Goal: Task Accomplishment & Management: Complete application form

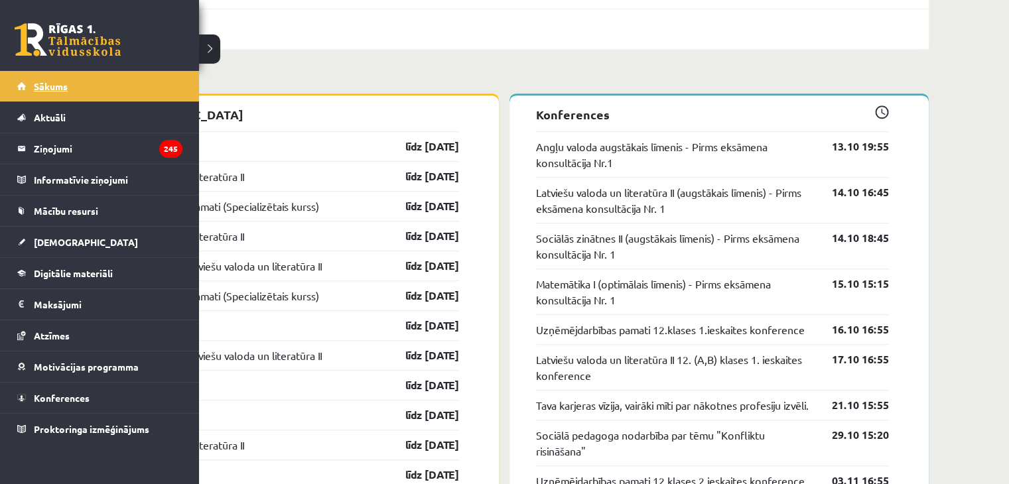
scroll to position [1031, 0]
click at [74, 89] on link "Sākums" at bounding box center [99, 86] width 165 height 31
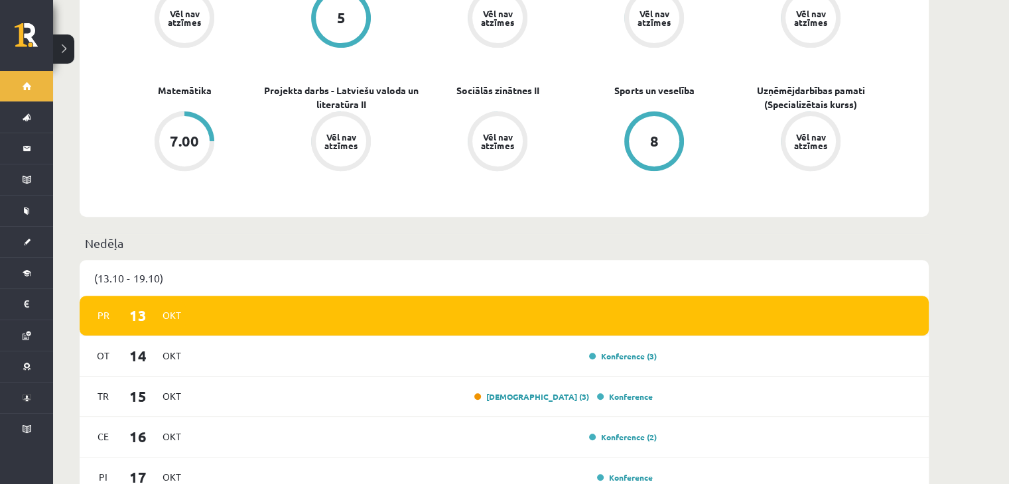
scroll to position [511, 0]
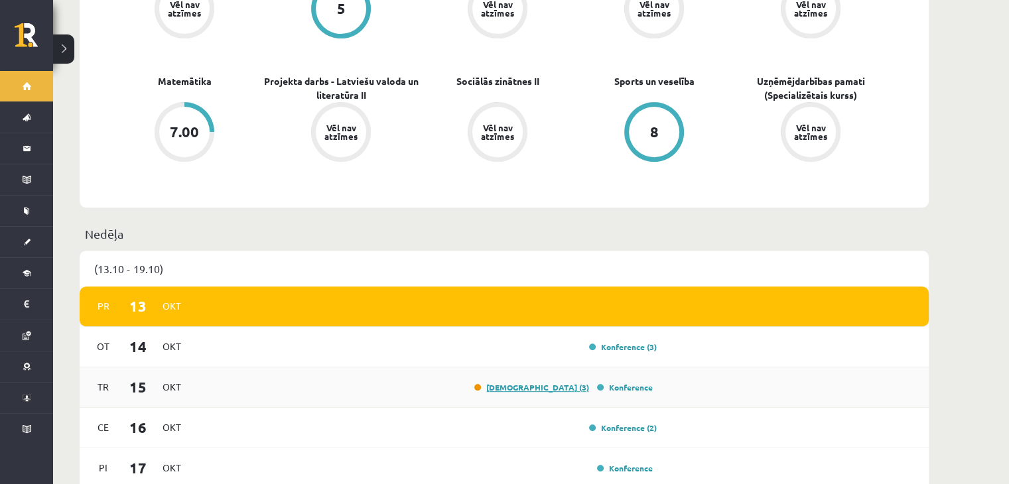
click at [578, 382] on link "Ieskaite (3)" at bounding box center [531, 387] width 115 height 11
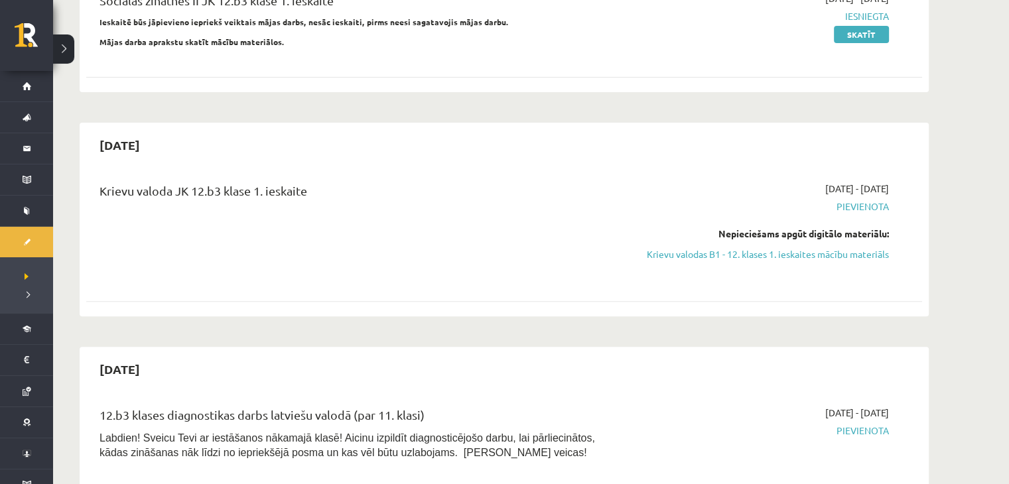
scroll to position [377, 0]
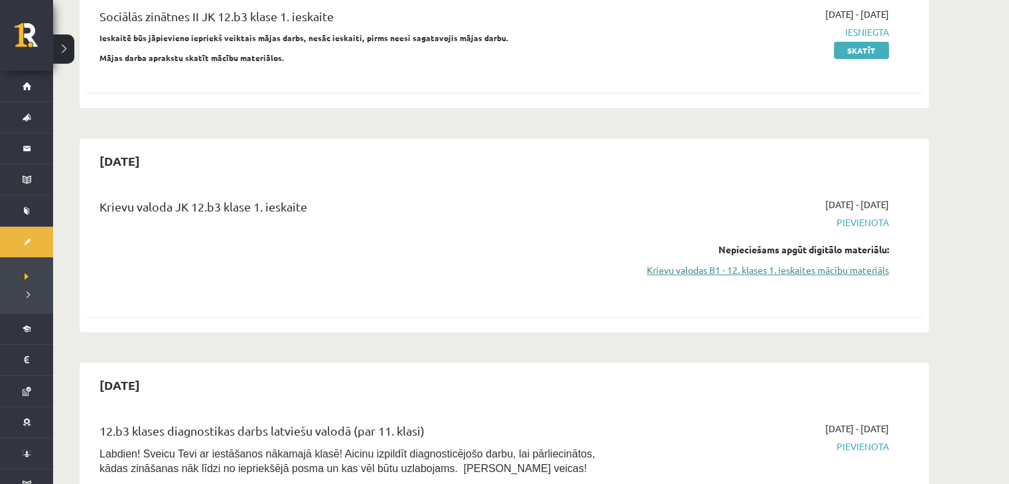
click at [844, 266] on link "Krievu valodas B1 - 12. klases 1. ieskaites mācību materiāls" at bounding box center [764, 270] width 250 height 14
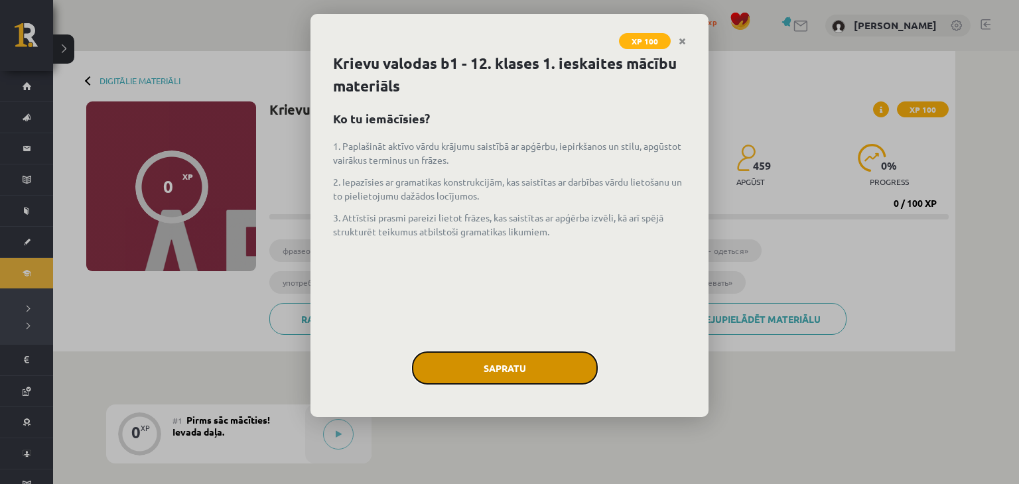
click at [551, 366] on button "Sapratu" at bounding box center [505, 368] width 186 height 33
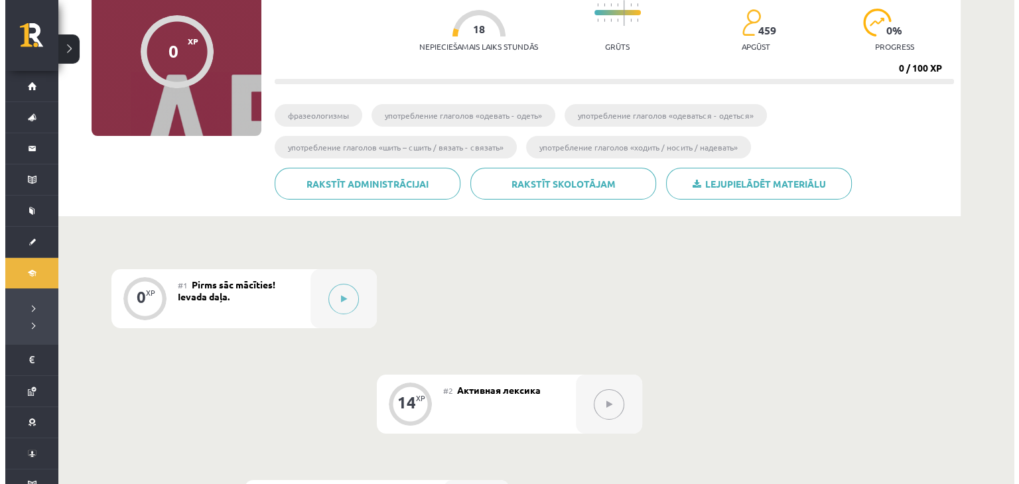
scroll to position [146, 0]
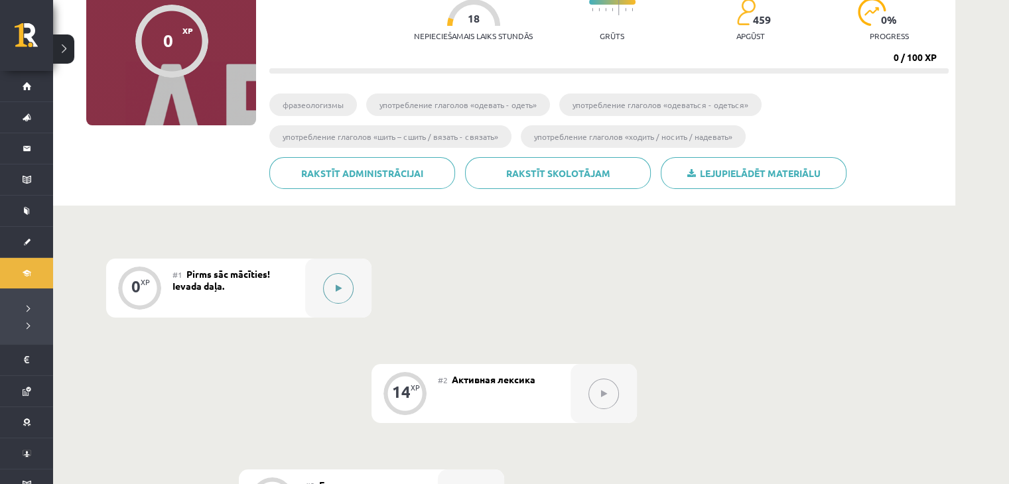
click at [352, 285] on button at bounding box center [338, 288] width 31 height 31
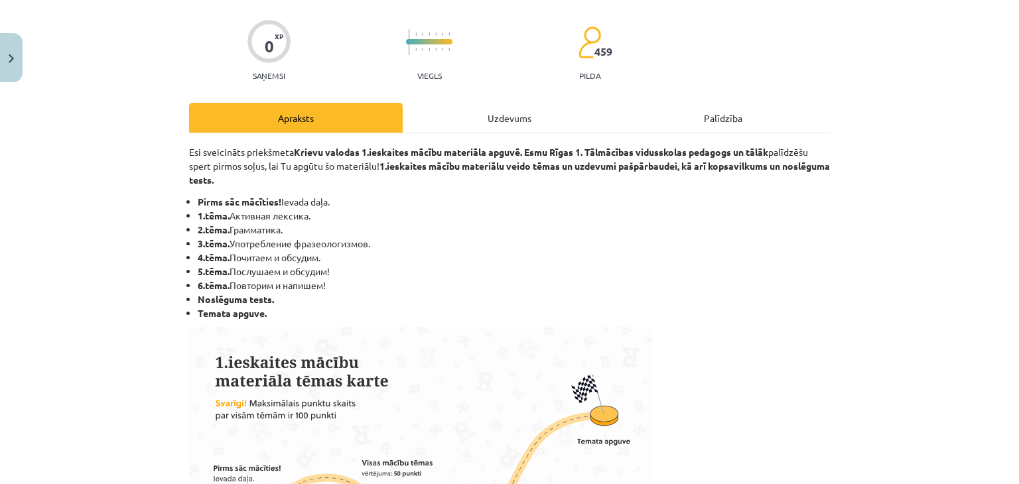
scroll to position [82, 0]
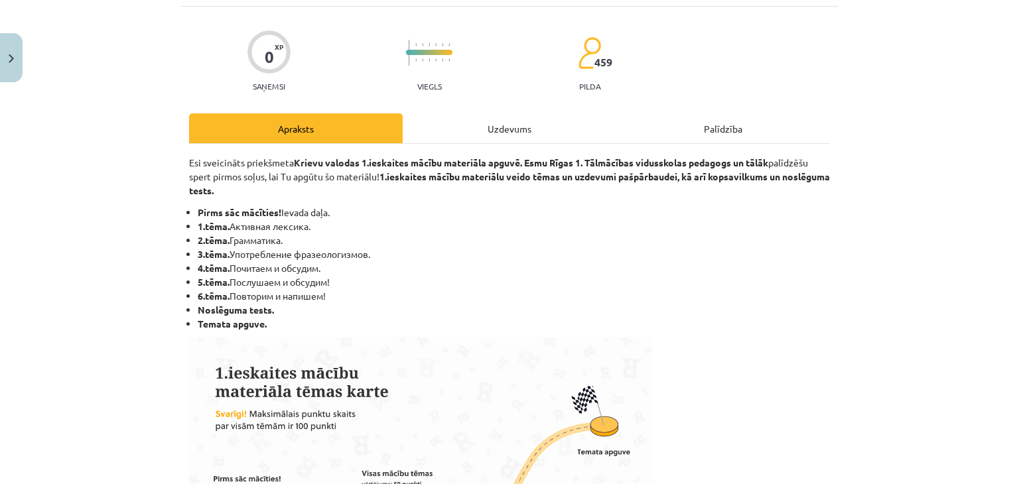
click at [507, 127] on div "Uzdevums" at bounding box center [510, 128] width 214 height 30
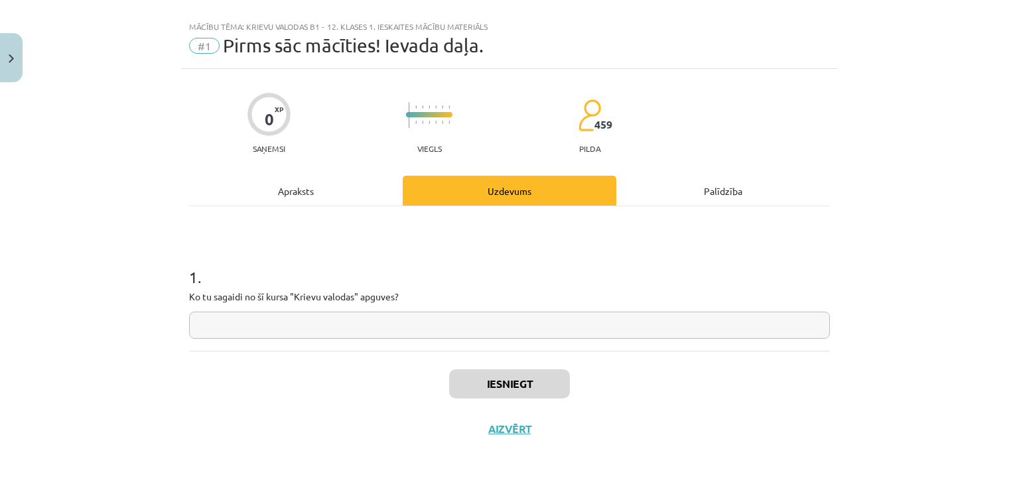
click at [419, 327] on input "text" at bounding box center [509, 325] width 641 height 27
click at [419, 327] on input "*" at bounding box center [509, 325] width 641 height 27
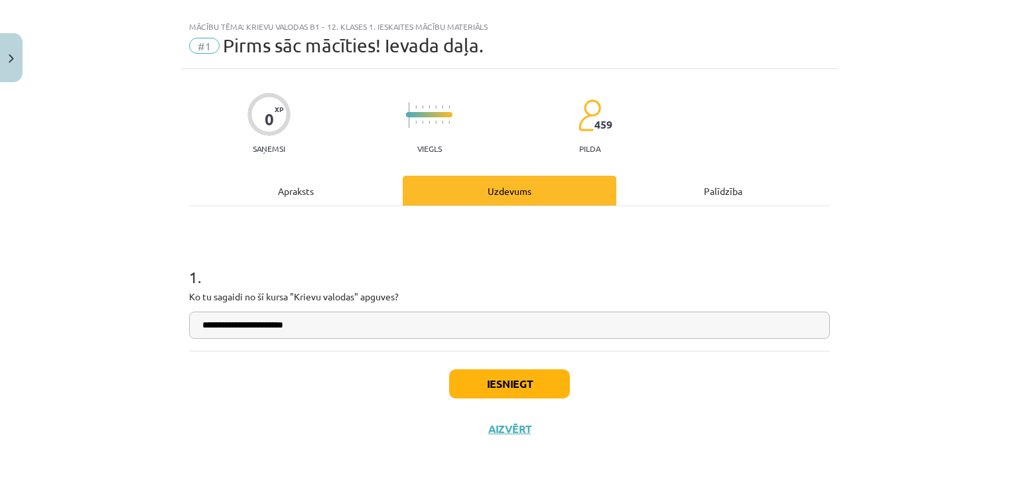
type input "**********"
click at [467, 385] on button "Iesniegt" at bounding box center [509, 383] width 121 height 29
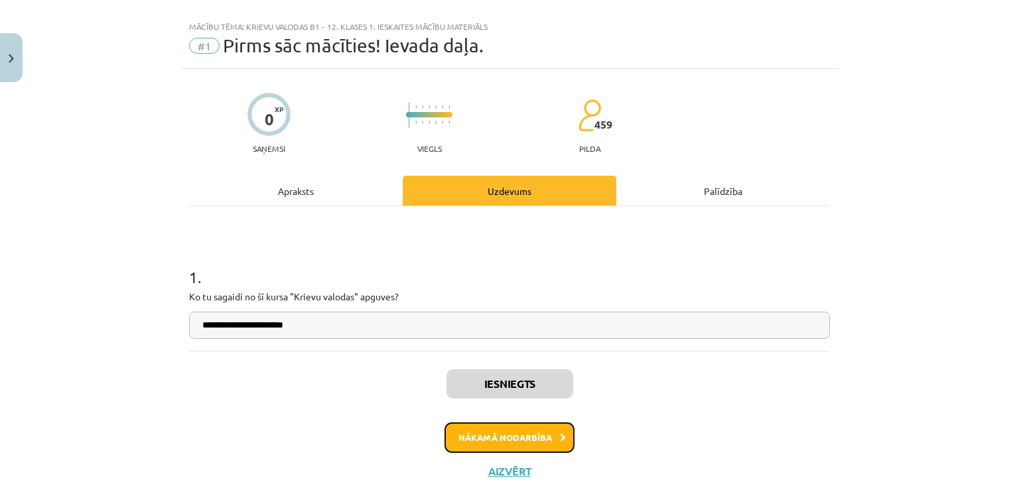
click at [501, 442] on button "Nākamā nodarbība" at bounding box center [509, 438] width 130 height 31
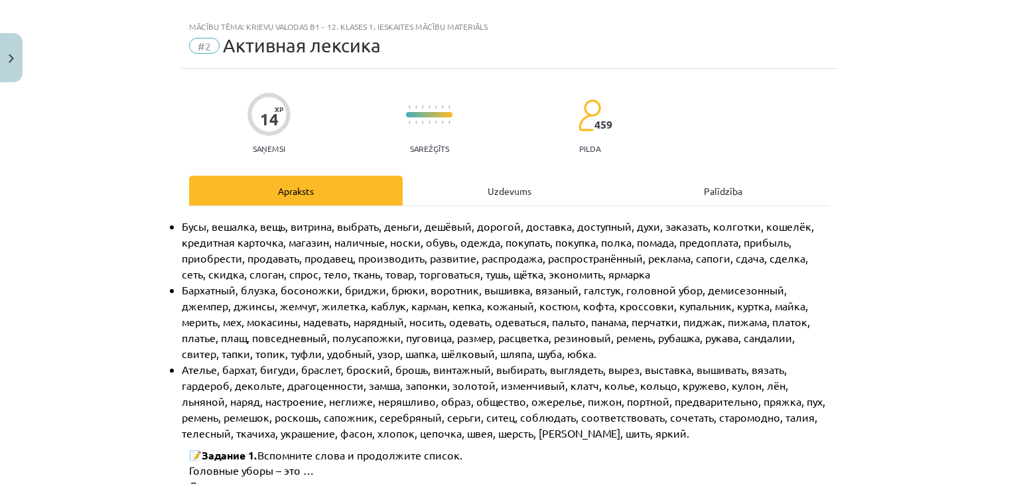
scroll to position [33, 0]
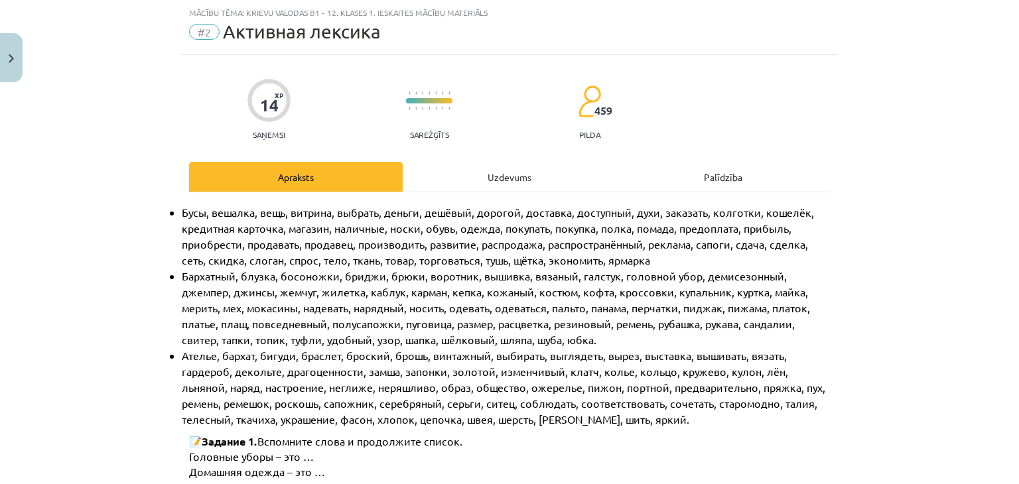
click at [525, 178] on div "Uzdevums" at bounding box center [510, 177] width 214 height 30
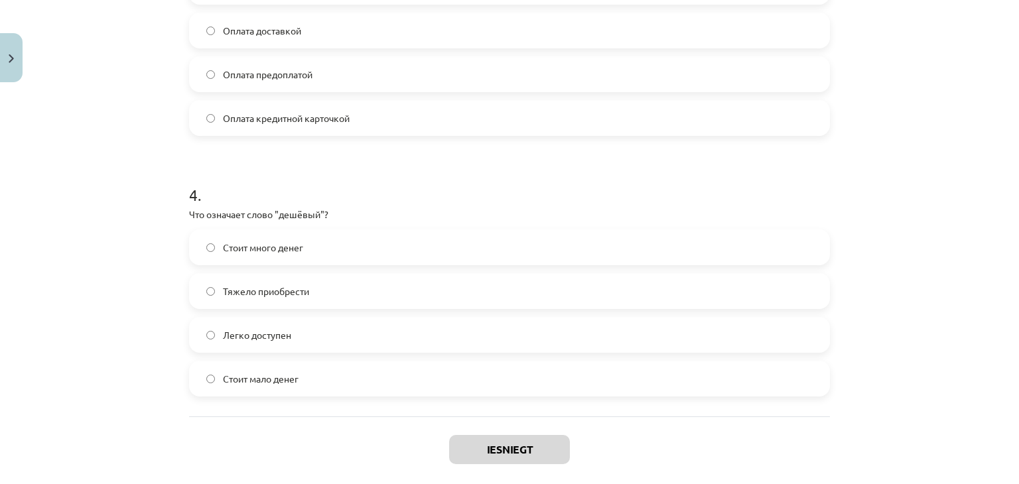
scroll to position [950, 0]
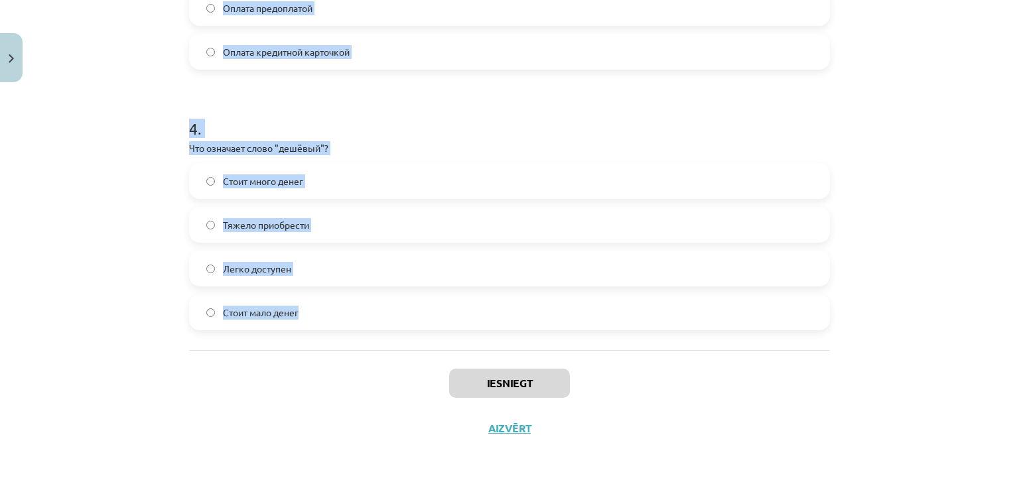
drag, startPoint x: 180, startPoint y: 144, endPoint x: 412, endPoint y: 329, distance: 296.9
copy form "1 . Какое слово лишнее в ряду: платье, брюки, шуба, юбка, туфли? Туфли Брюки Шу…"
click at [385, 135] on h1 "4 ." at bounding box center [509, 116] width 641 height 41
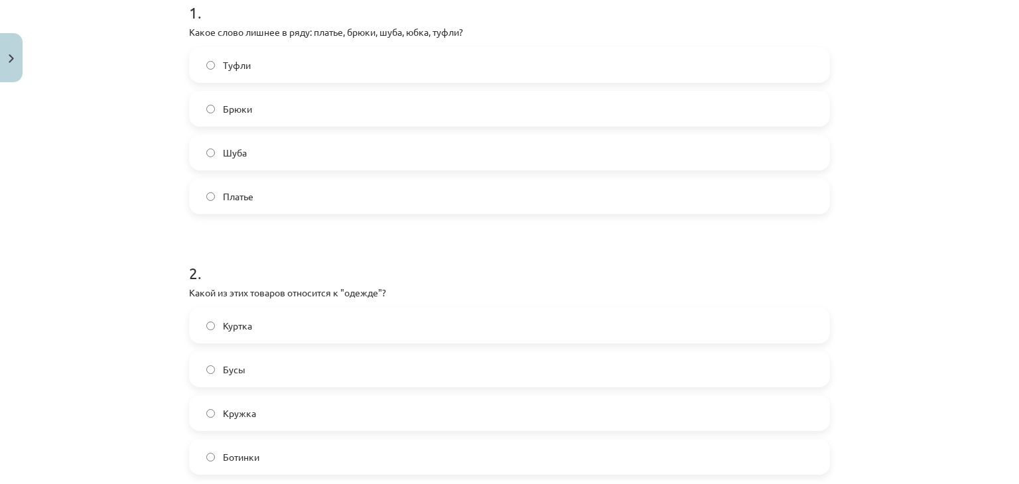
scroll to position [284, 0]
click at [374, 71] on label "Туфли" at bounding box center [509, 64] width 638 height 33
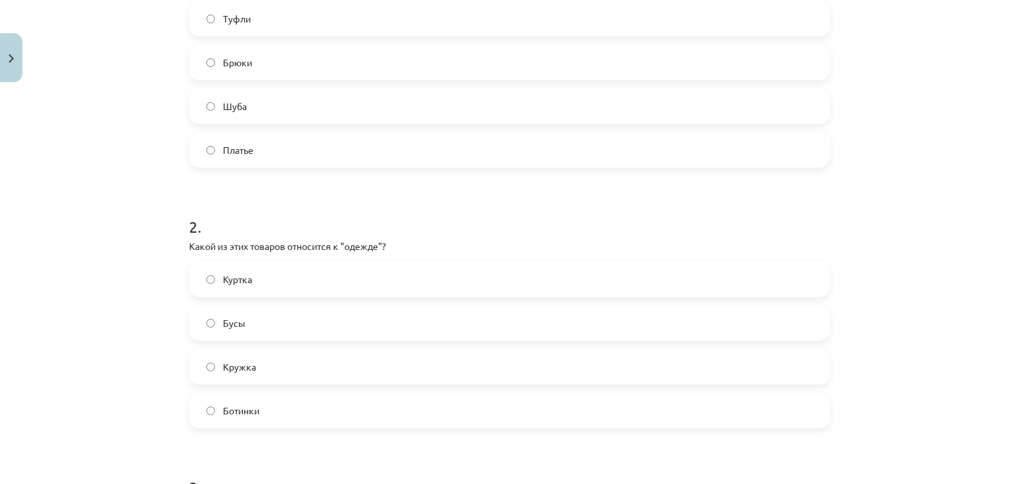
scroll to position [360, 0]
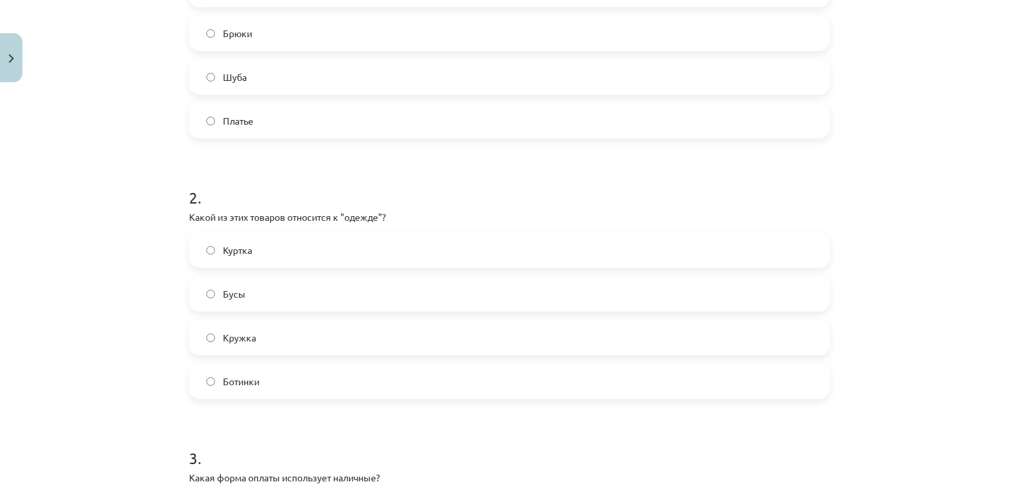
click at [343, 247] on label "Куртка" at bounding box center [509, 250] width 638 height 33
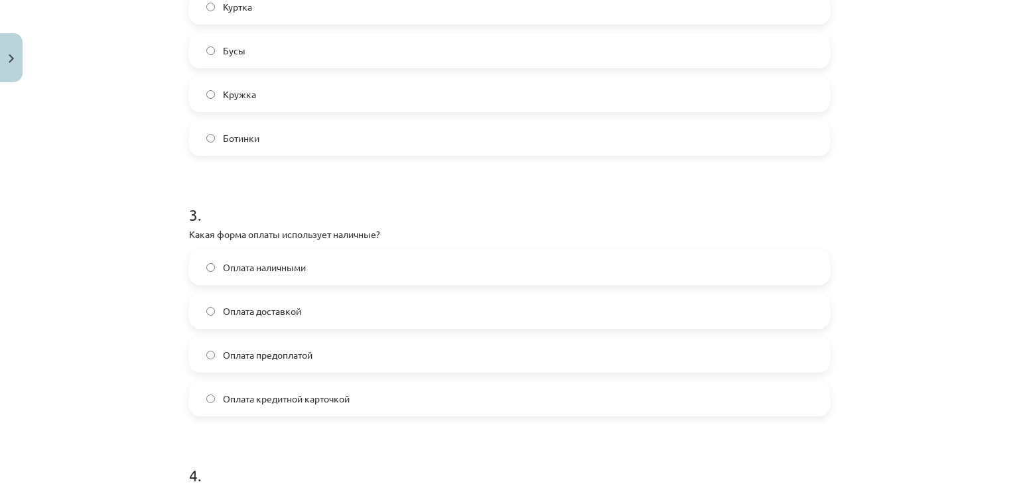
scroll to position [616, 0]
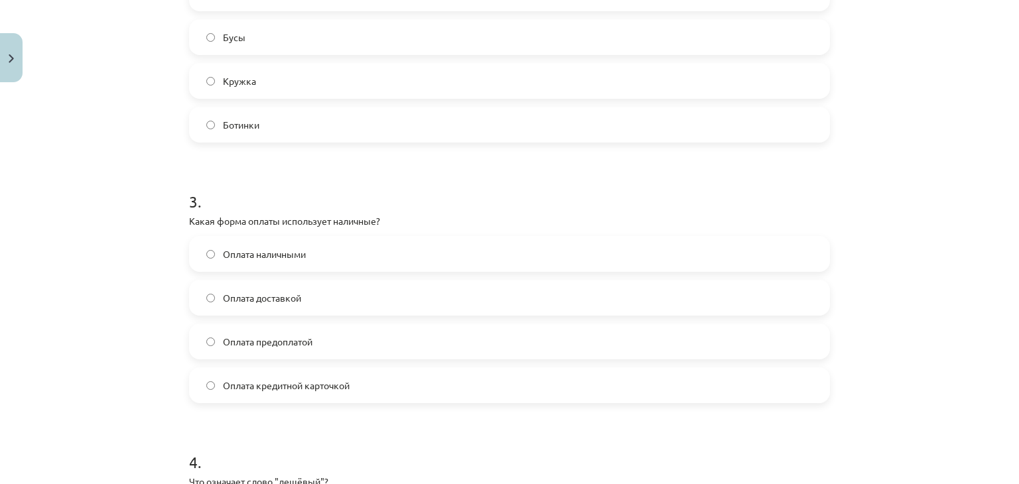
click at [377, 256] on label "Оплата наличными" at bounding box center [509, 253] width 638 height 33
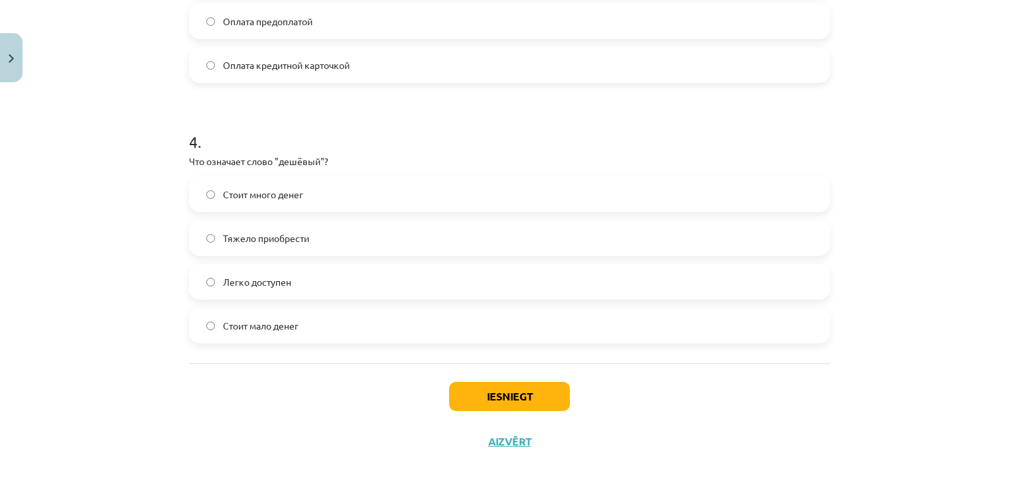
scroll to position [937, 0]
click at [350, 328] on label "Стоит мало денег" at bounding box center [509, 324] width 638 height 33
click at [494, 394] on button "Iesniegt" at bounding box center [509, 395] width 121 height 29
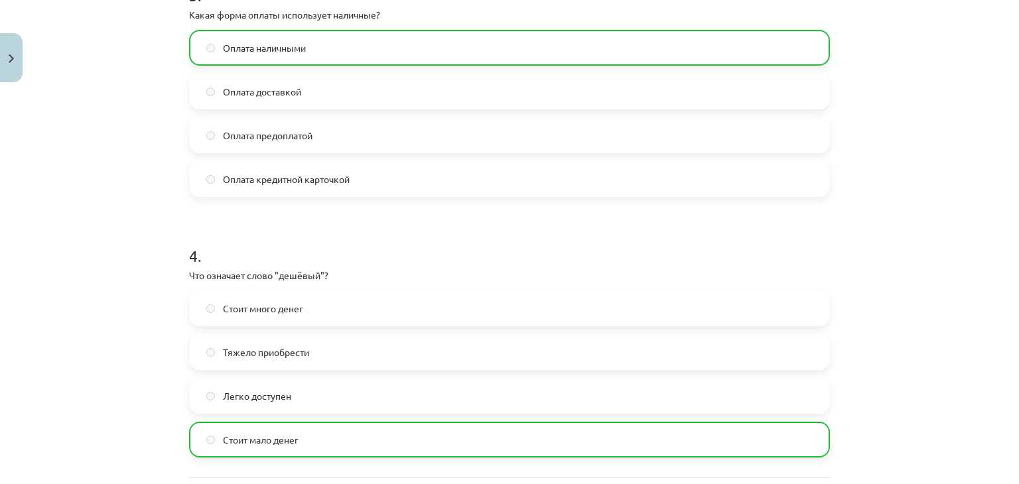
scroll to position [992, 0]
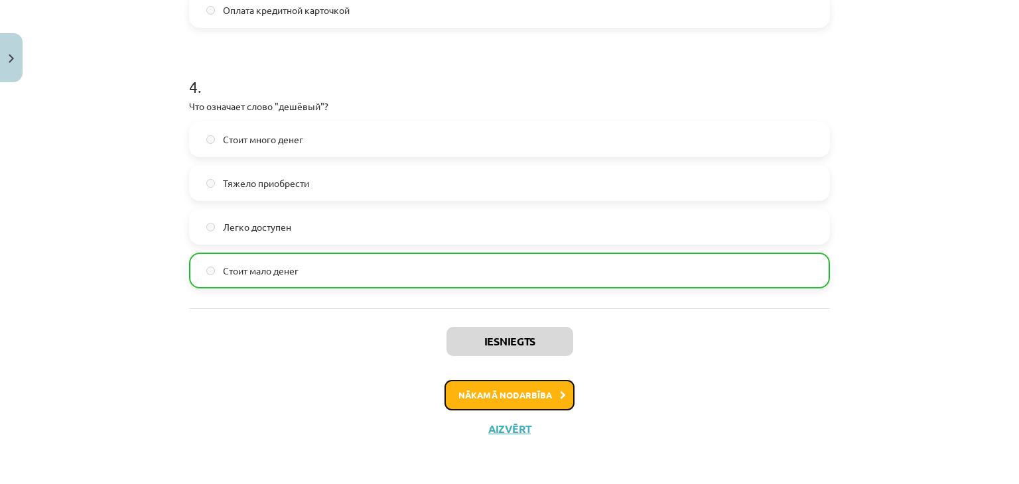
click at [525, 397] on button "Nākamā nodarbība" at bounding box center [509, 395] width 130 height 31
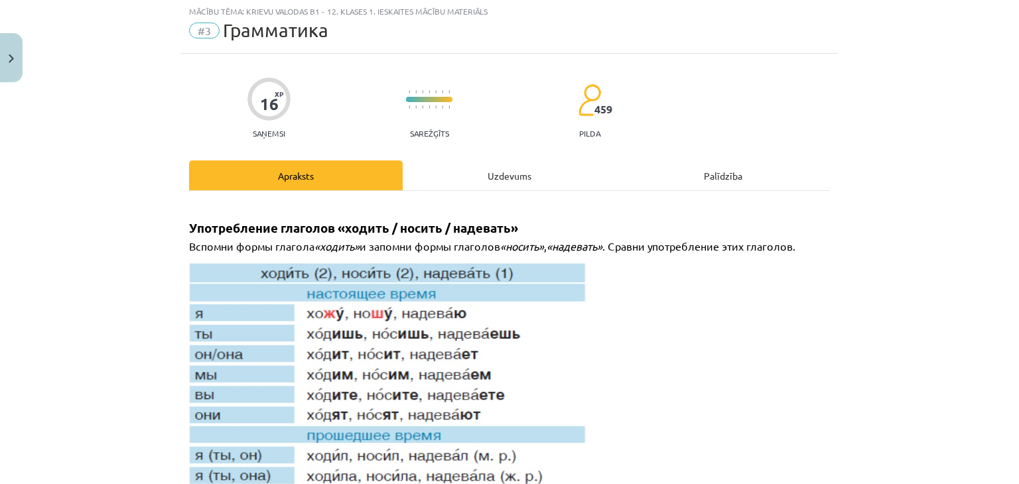
scroll to position [33, 0]
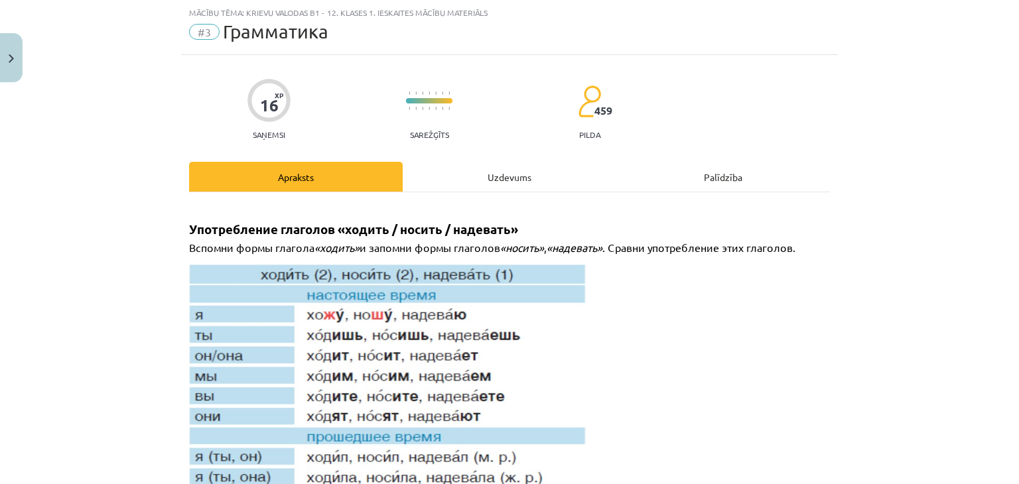
click at [517, 168] on div "Uzdevums" at bounding box center [510, 177] width 214 height 30
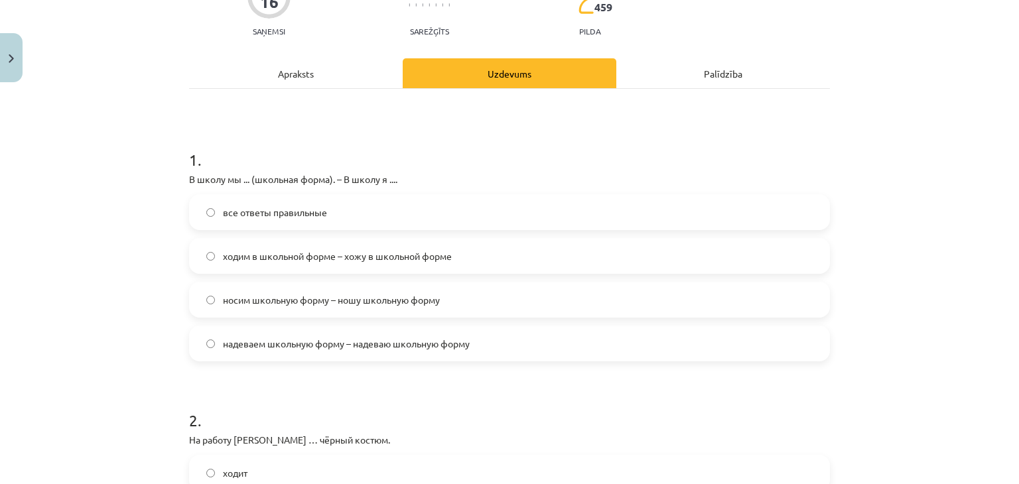
scroll to position [145, 0]
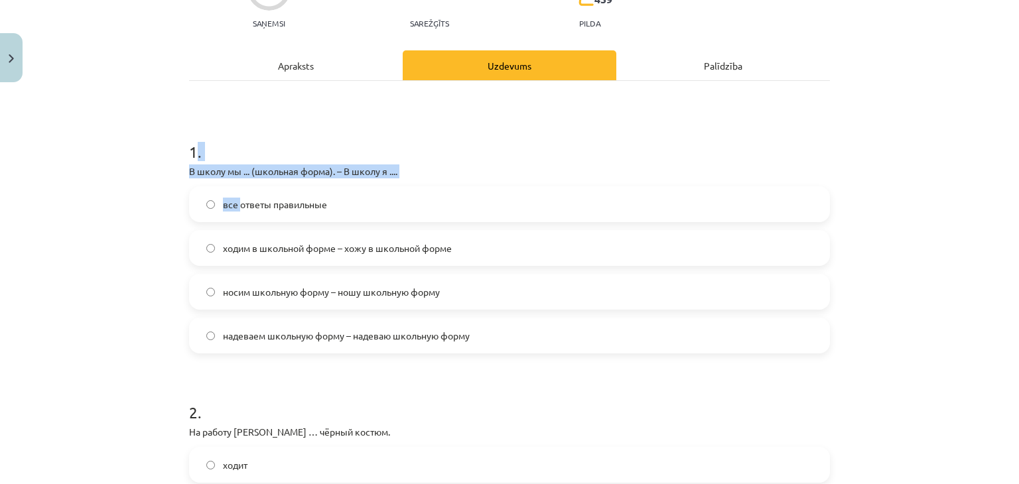
drag, startPoint x: 190, startPoint y: 151, endPoint x: 236, endPoint y: 181, distance: 55.2
click at [236, 181] on div "1 . В школу мы ... (школьная форма). – В школу я .... все ответы правильные ход…" at bounding box center [509, 236] width 641 height 234
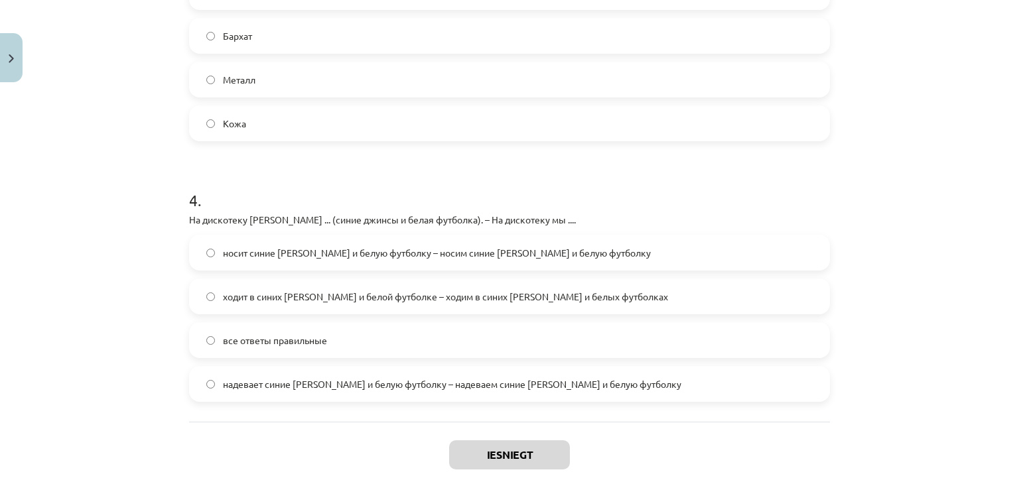
scroll to position [971, 0]
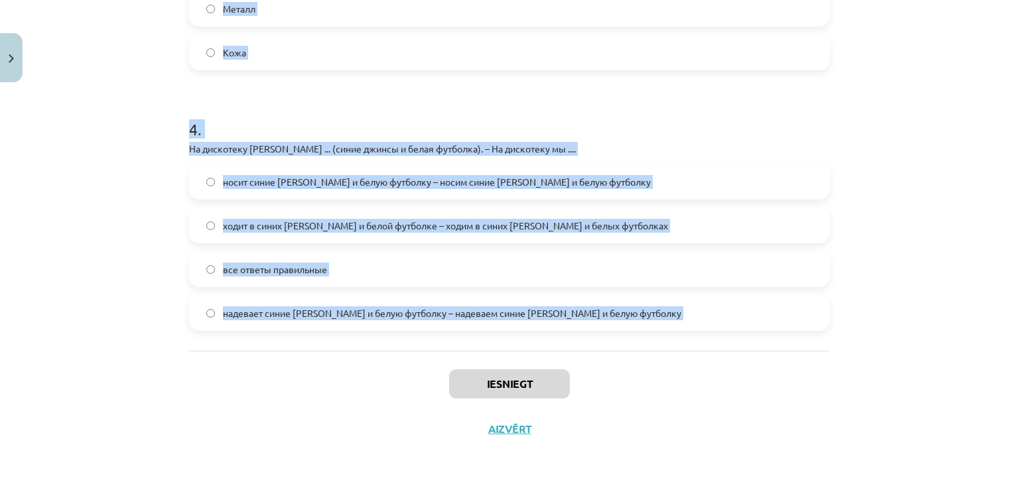
drag, startPoint x: 180, startPoint y: 141, endPoint x: 401, endPoint y: 358, distance: 309.1
copy form "1 . В школу мы ... (школьная форма). – В школу я .... все ответы правильные ход…"
click at [241, 109] on h1 "4 ." at bounding box center [509, 117] width 641 height 41
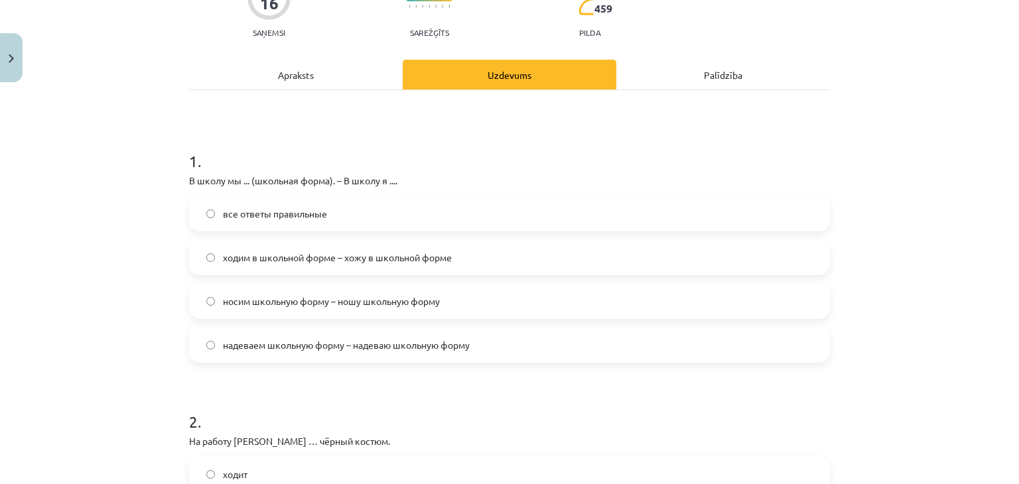
scroll to position [137, 0]
click at [397, 237] on div "ходим в школьной форме – хожу в школьной форме" at bounding box center [509, 255] width 641 height 36
click at [375, 211] on label "все ответы правильные" at bounding box center [509, 211] width 638 height 33
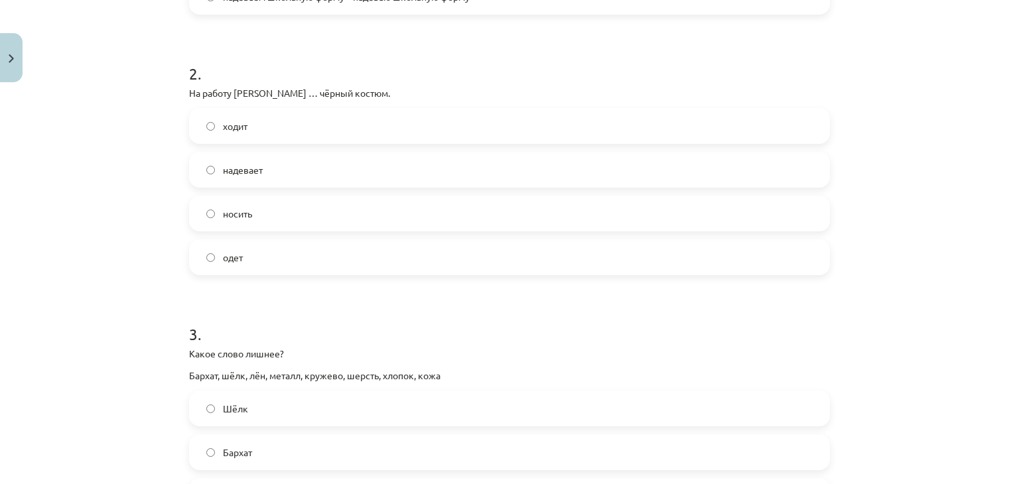
scroll to position [477, 0]
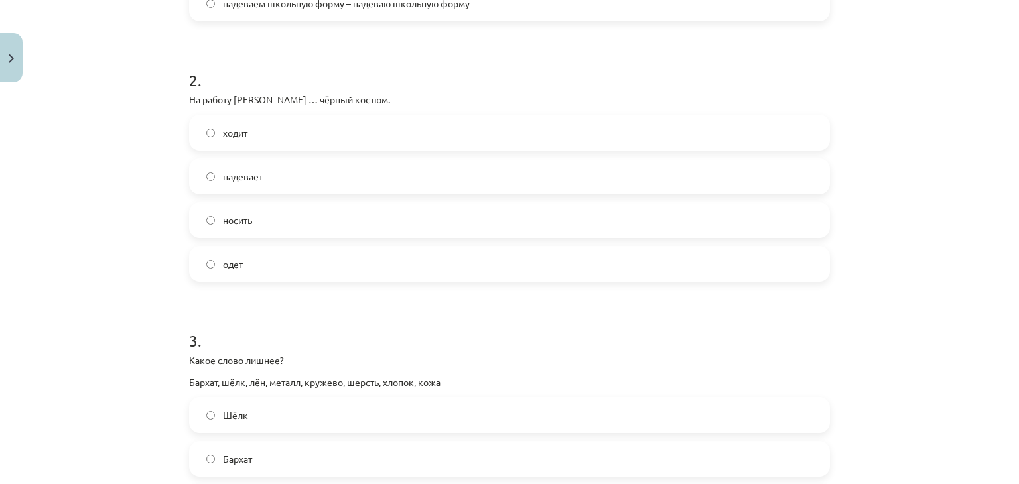
click at [288, 176] on label "надевает" at bounding box center [509, 176] width 638 height 33
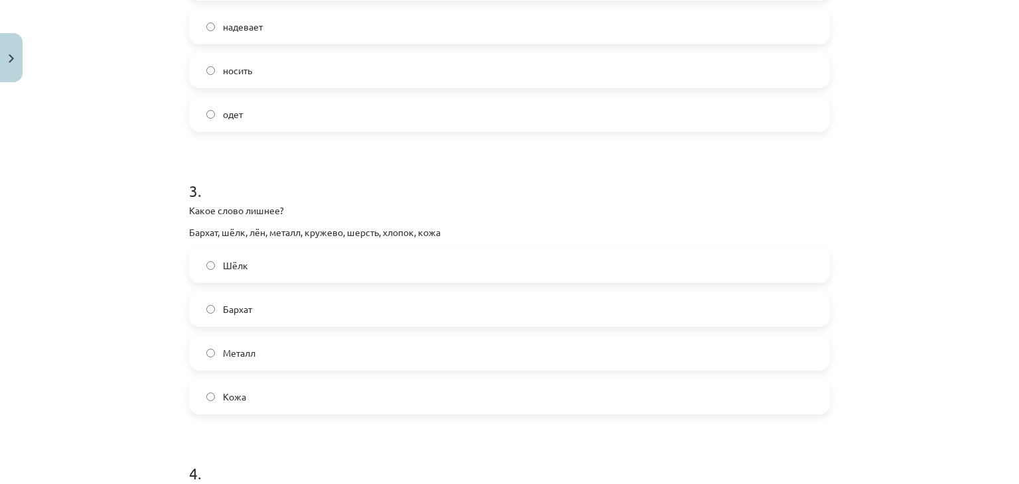
scroll to position [628, 0]
click at [326, 350] on label "Металл" at bounding box center [509, 352] width 638 height 33
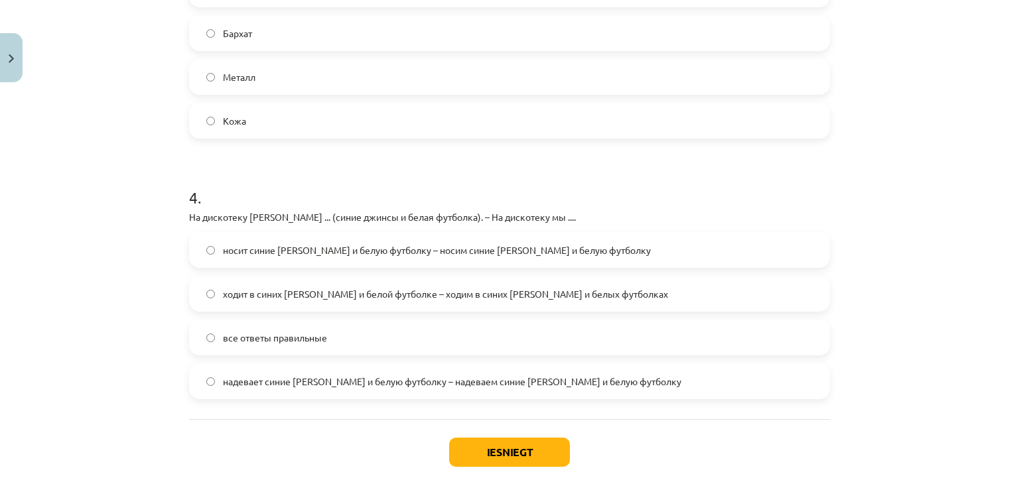
scroll to position [927, 0]
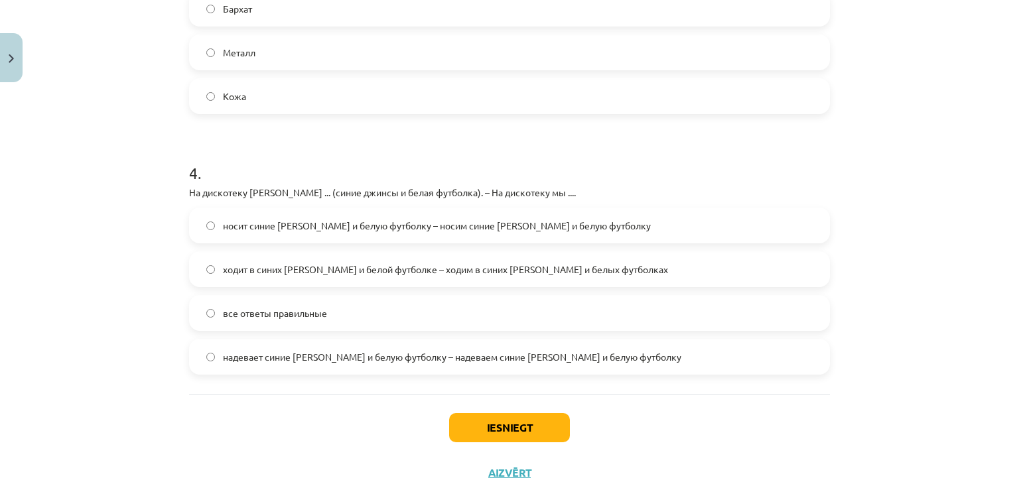
click at [317, 327] on label "все ответы правильные" at bounding box center [509, 313] width 638 height 33
click at [537, 421] on button "Iesniegt" at bounding box center [509, 427] width 121 height 29
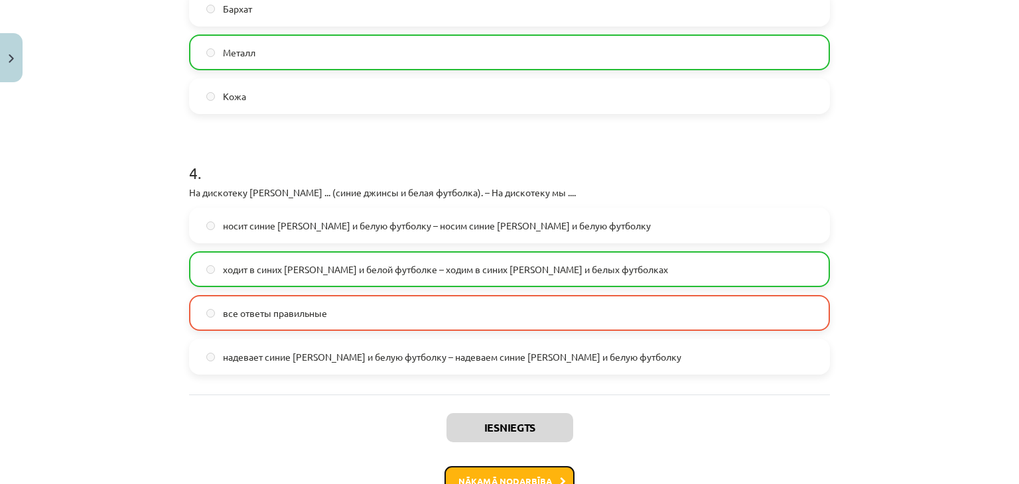
click at [560, 478] on icon at bounding box center [563, 482] width 6 height 9
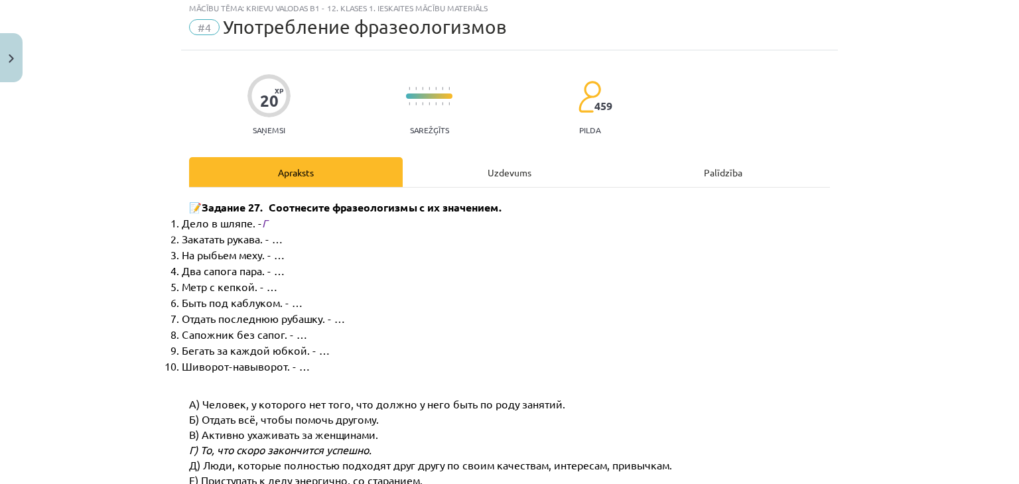
scroll to position [33, 0]
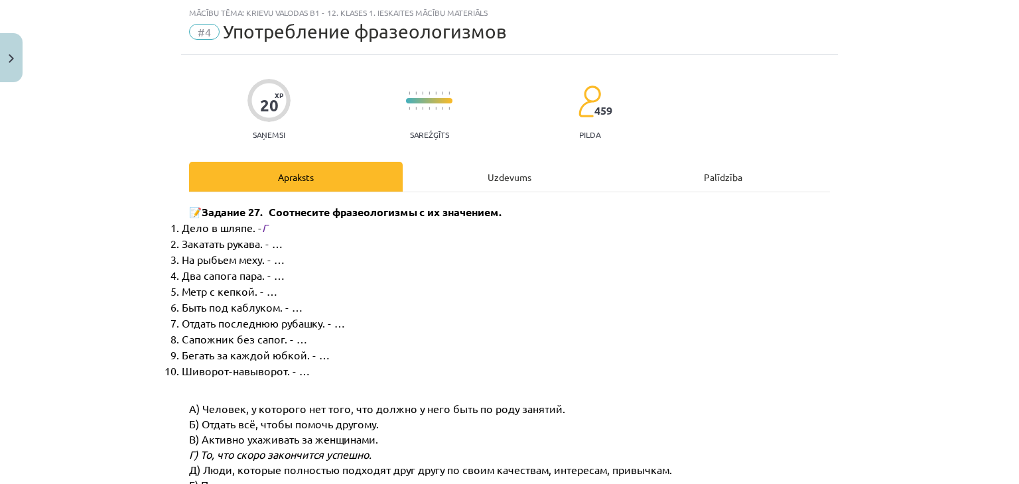
click at [496, 181] on div "Uzdevums" at bounding box center [510, 177] width 214 height 30
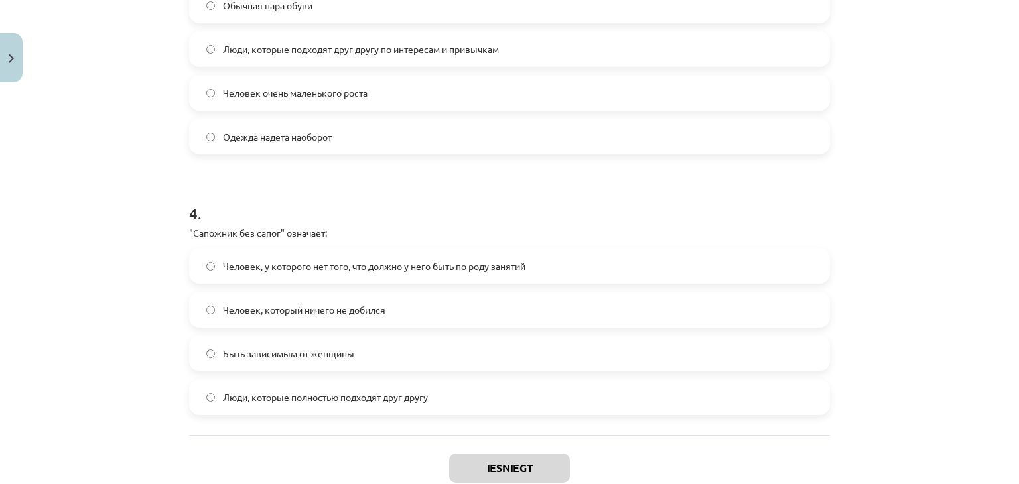
scroll to position [950, 0]
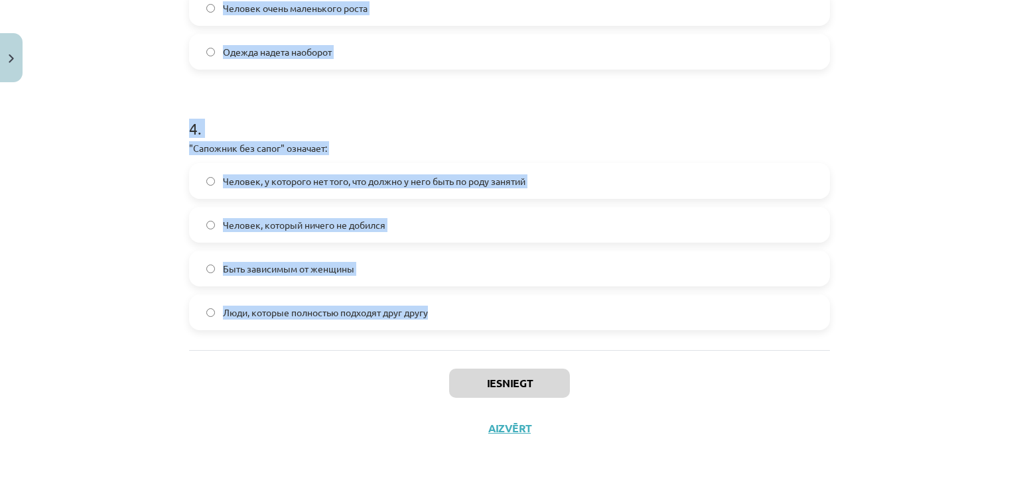
drag, startPoint x: 174, startPoint y: 202, endPoint x: 519, endPoint y: 325, distance: 367.0
click at [519, 325] on div "Mācību tēma: Krievu valodas b1 - 12. klases 1. ieskaites mācību materiāls #4 Уп…" at bounding box center [509, 242] width 1019 height 484
copy form "1 . "Шиворот-навыворот" означает: Люди, которые полностью подходят друг другу В…"
click at [320, 120] on h1 "4 ." at bounding box center [509, 116] width 641 height 41
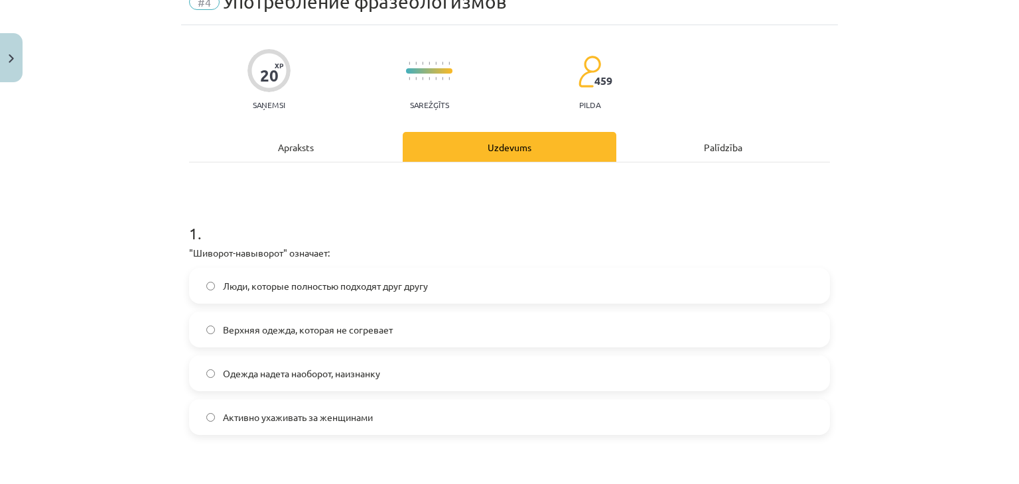
scroll to position [63, 0]
click at [335, 370] on span "Одежда надета наоборот, наизнанку" at bounding box center [301, 374] width 157 height 14
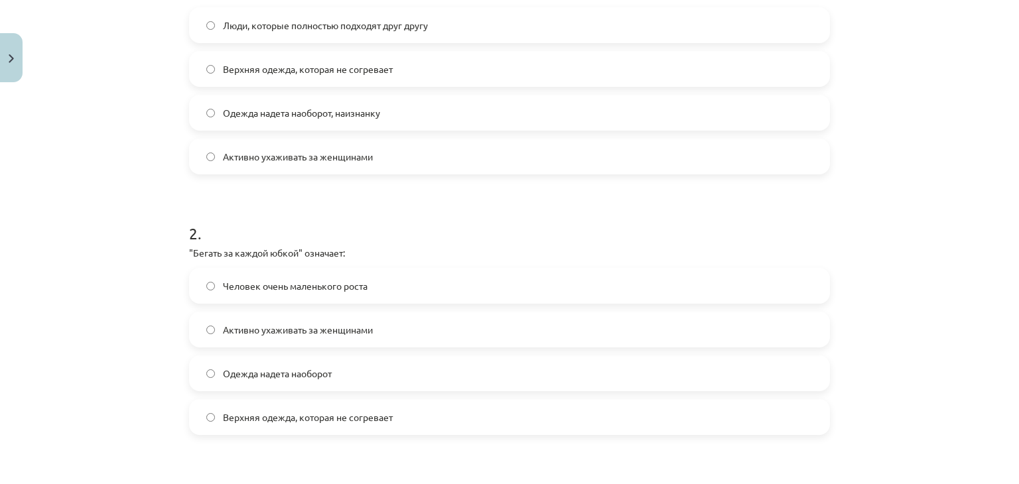
scroll to position [324, 0]
click at [284, 326] on span "Активно ухаживать за женщинами" at bounding box center [298, 330] width 150 height 14
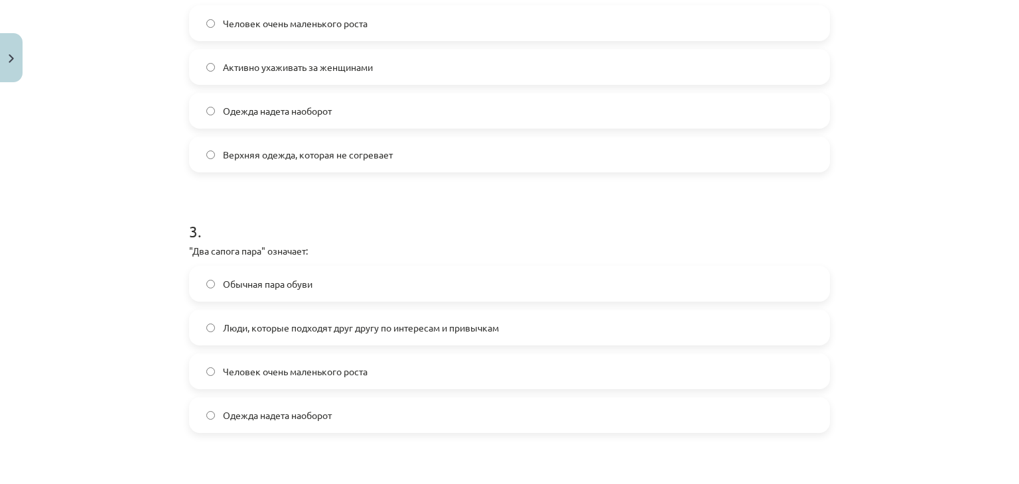
scroll to position [586, 0]
click at [308, 326] on span "Люди, которые подходят друг другу по интересам и привычкам" at bounding box center [361, 328] width 276 height 14
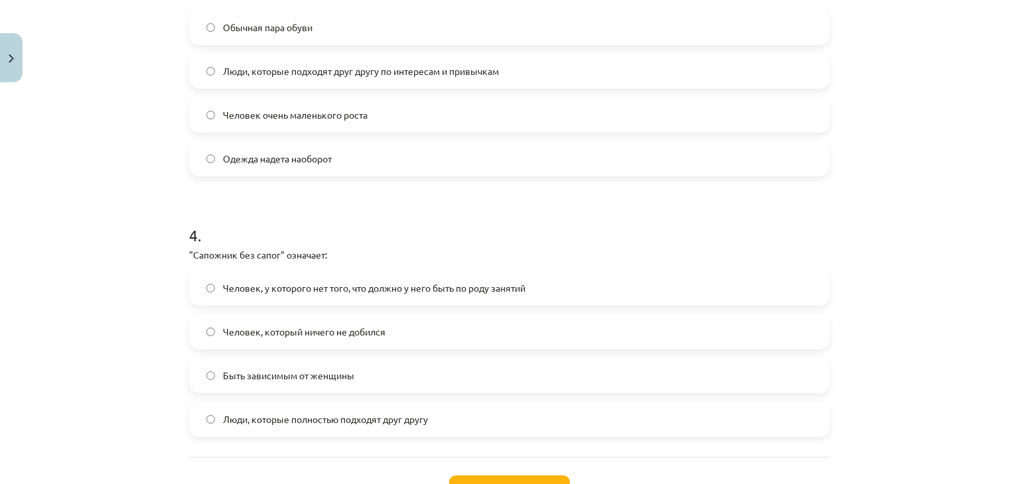
scroll to position [856, 0]
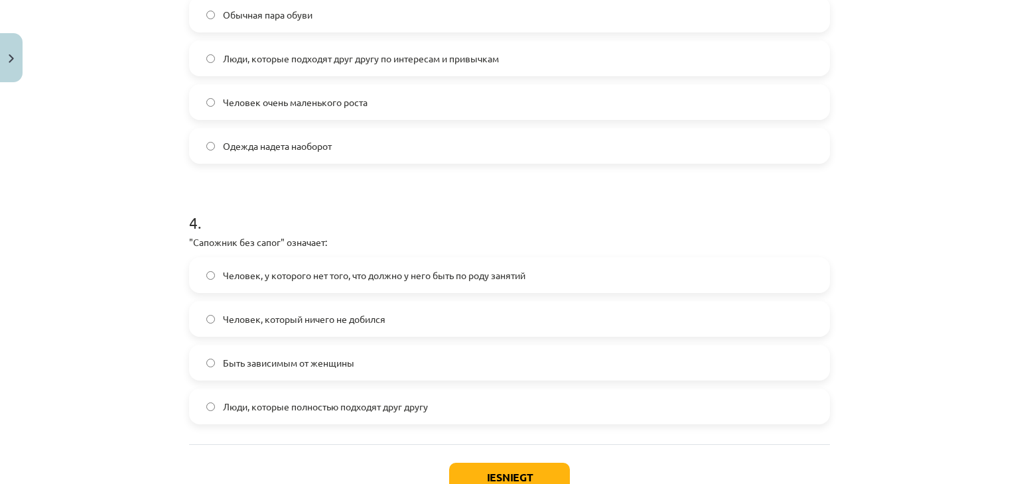
click at [324, 295] on div "Человек, у которого нет того, что должно у него быть по роду занятий Человек, к…" at bounding box center [509, 340] width 641 height 167
click at [305, 266] on label "Человек, у которого нет того, что должно у него быть по роду занятий" at bounding box center [509, 275] width 638 height 33
click at [487, 476] on button "Iesniegt" at bounding box center [509, 477] width 121 height 29
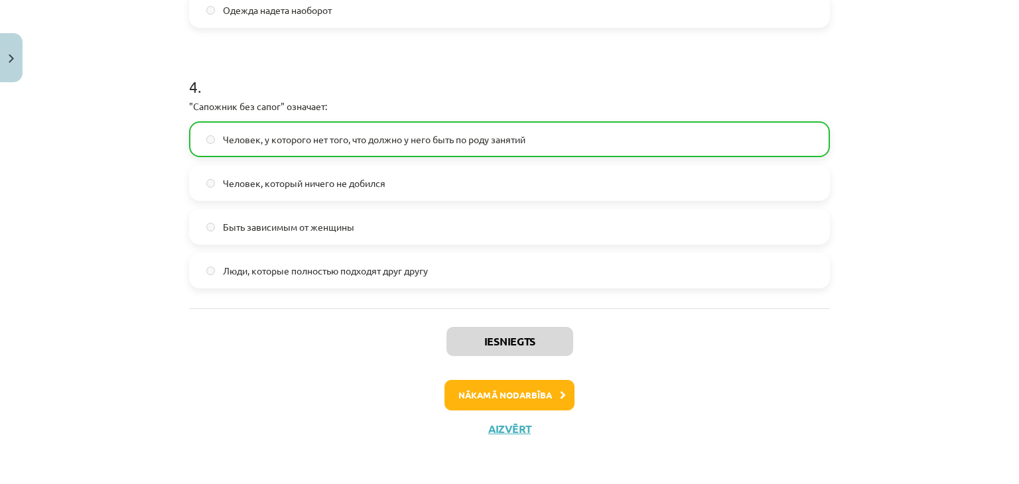
scroll to position [991, 0]
click at [495, 400] on button "Nākamā nodarbība" at bounding box center [509, 396] width 130 height 31
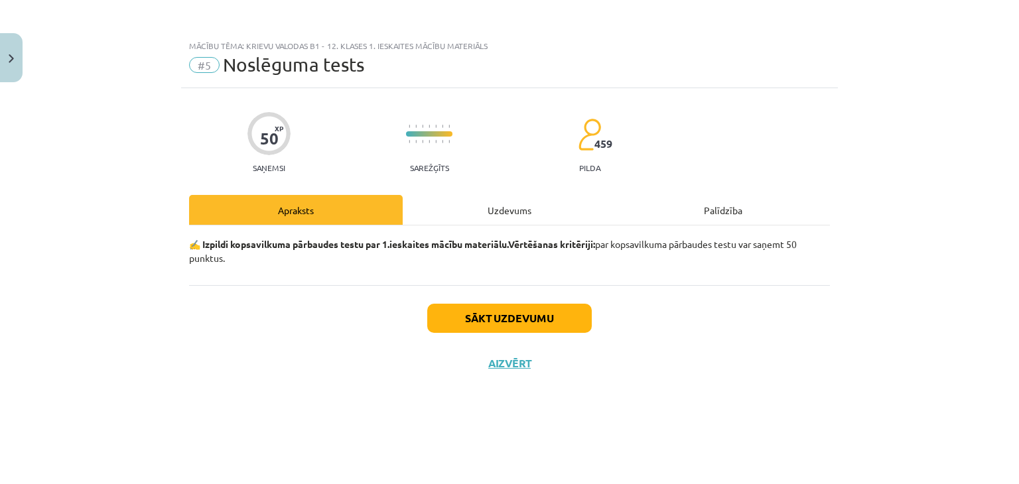
scroll to position [0, 0]
click at [481, 211] on div "Uzdevums" at bounding box center [510, 210] width 214 height 30
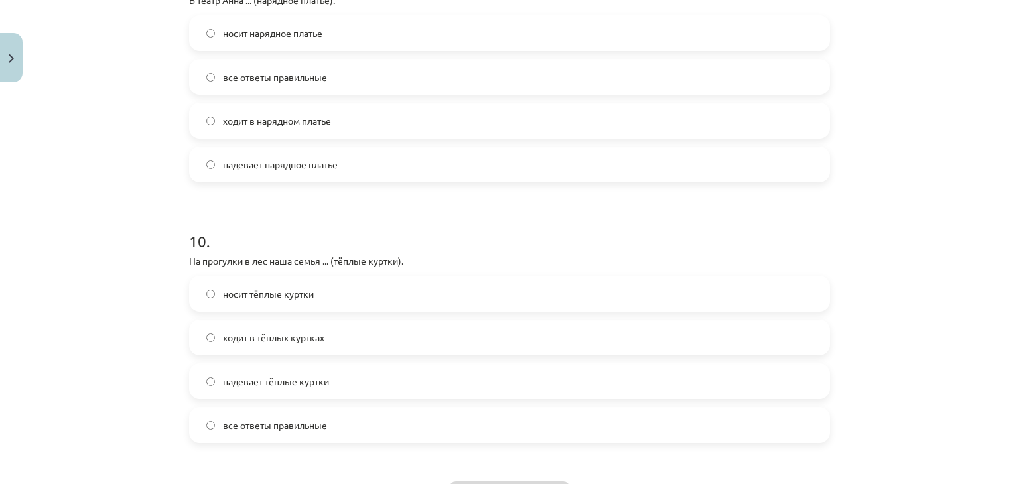
scroll to position [2513, 0]
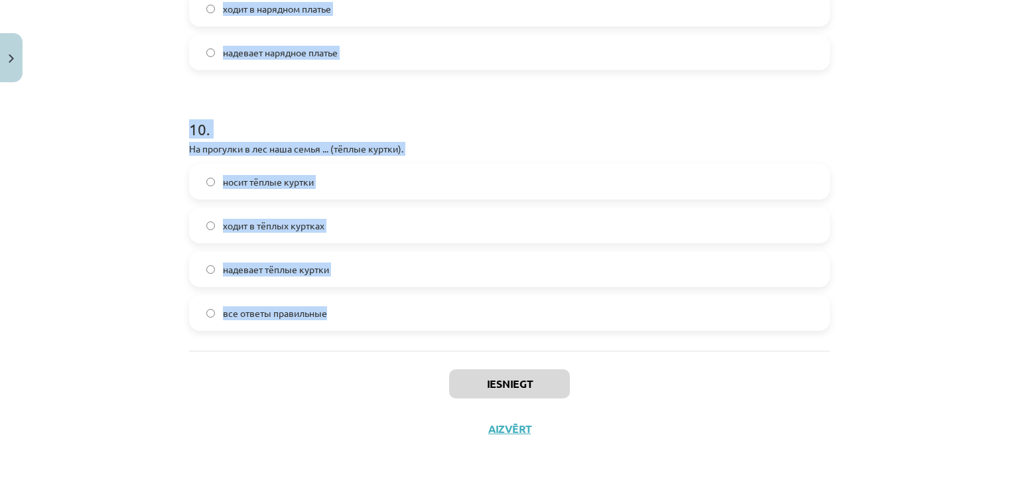
drag, startPoint x: 184, startPoint y: 293, endPoint x: 395, endPoint y: 304, distance: 211.3
copy form "1 . Часы – это… Элемент декора Подарок Аксессуар для вечернего выхода Средство …"
click at [333, 104] on h1 "10 ." at bounding box center [509, 117] width 641 height 41
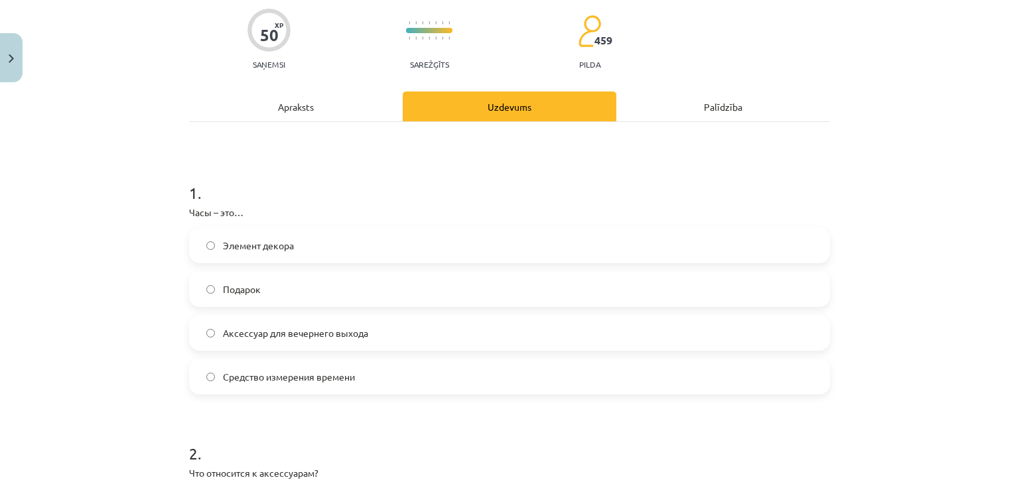
scroll to position [117, 0]
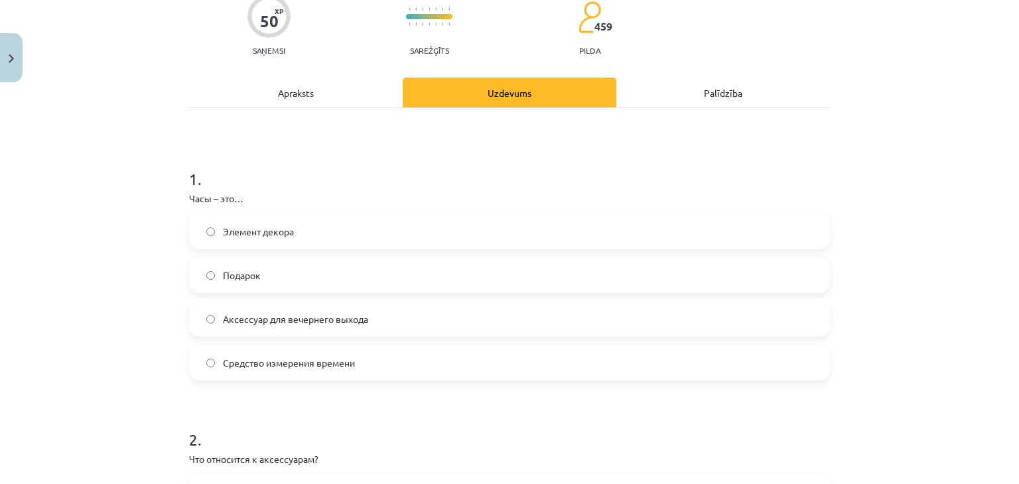
click at [374, 371] on label "Средство измерения времени" at bounding box center [509, 362] width 638 height 33
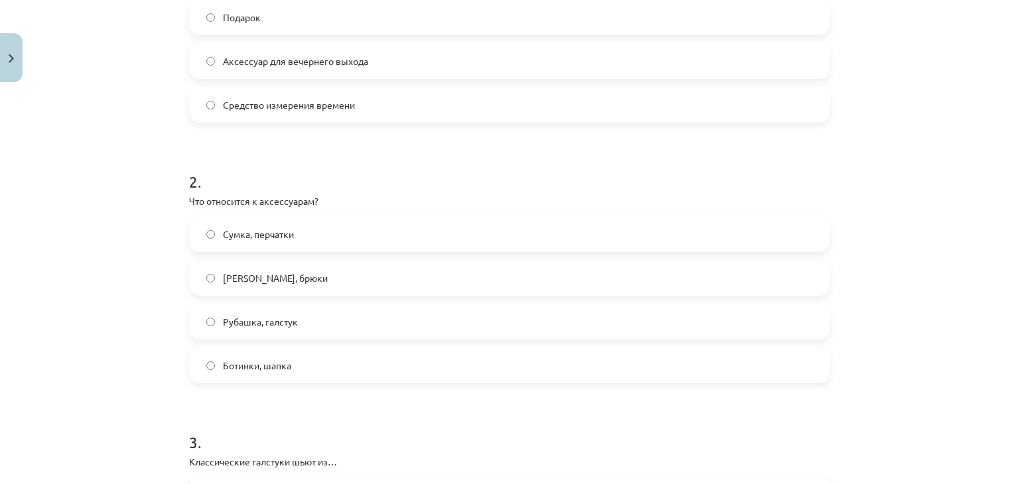
scroll to position [377, 0]
click at [223, 232] on span "Сумка, перчатки" at bounding box center [258, 233] width 71 height 14
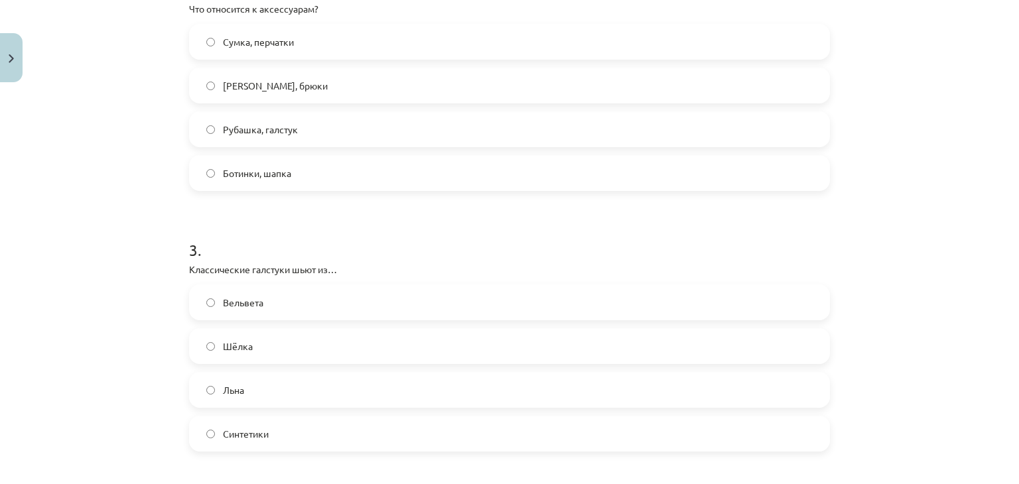
scroll to position [568, 0]
click at [342, 351] on label "Шёлка" at bounding box center [509, 346] width 638 height 33
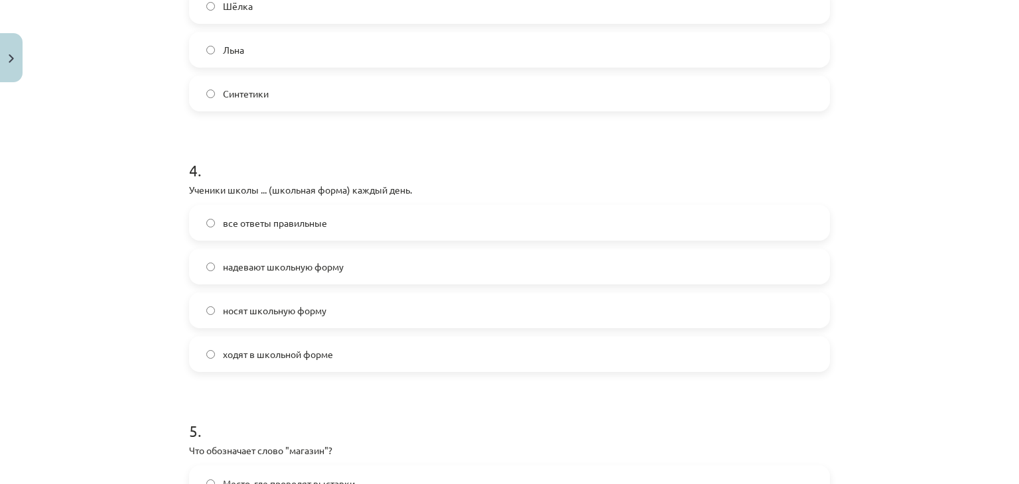
scroll to position [910, 0]
click at [418, 226] on label "все ответы правильные" at bounding box center [509, 220] width 638 height 33
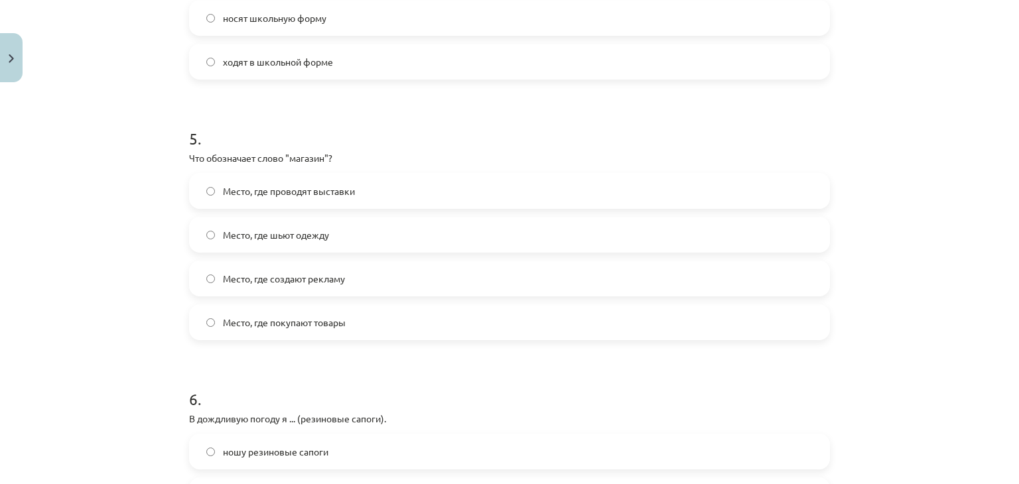
scroll to position [1201, 0]
click at [440, 326] on label "Место, где покупают товары" at bounding box center [509, 322] width 638 height 33
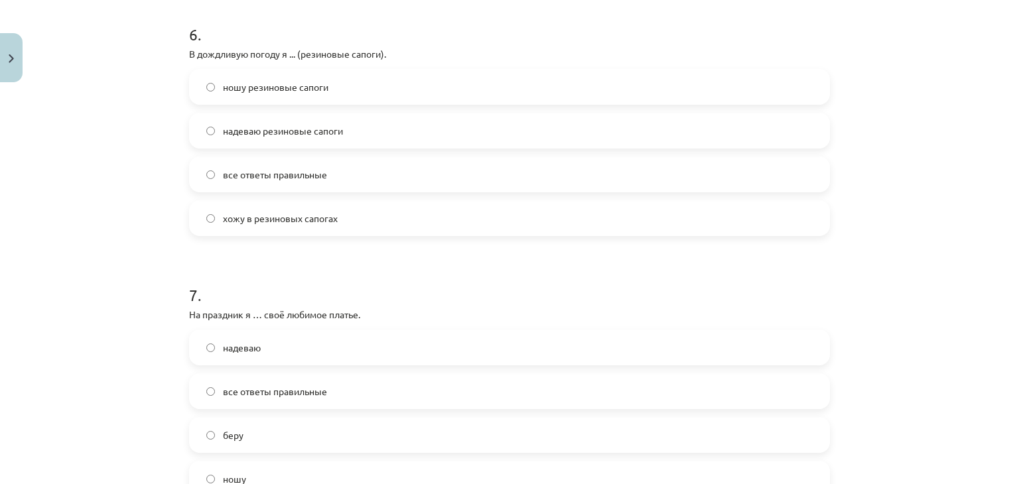
scroll to position [1567, 0]
click at [431, 338] on label "надеваю" at bounding box center [509, 346] width 638 height 33
click at [427, 165] on label "все ответы правильные" at bounding box center [509, 173] width 638 height 33
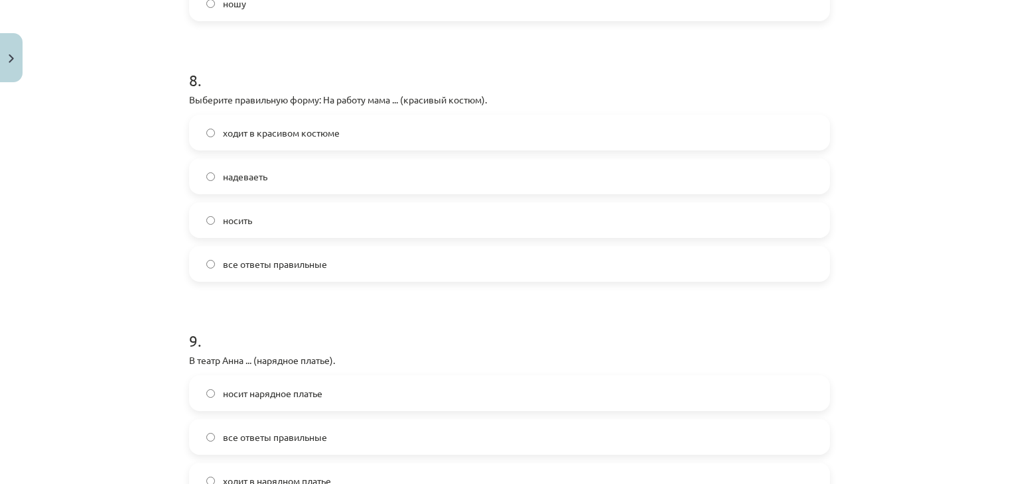
scroll to position [2050, 0]
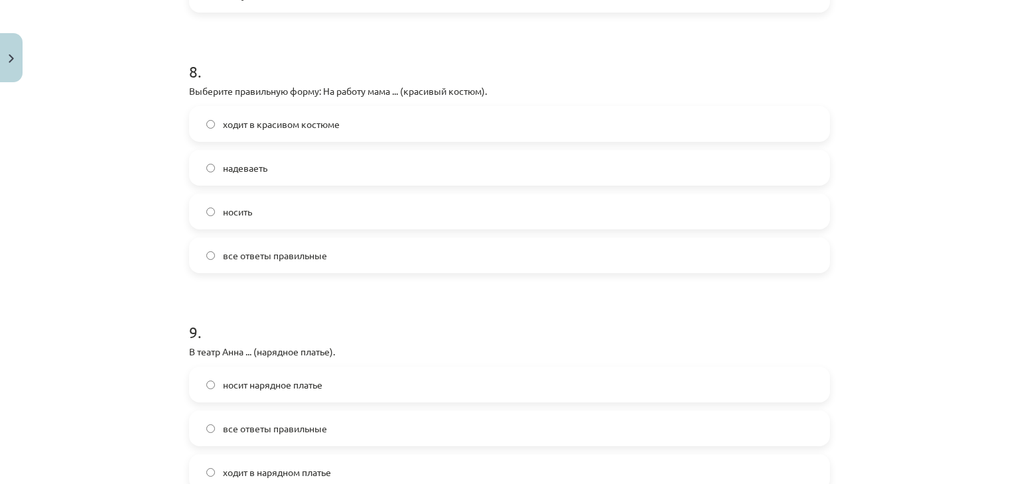
click at [556, 119] on label "ходит в красивом костюме" at bounding box center [509, 123] width 638 height 33
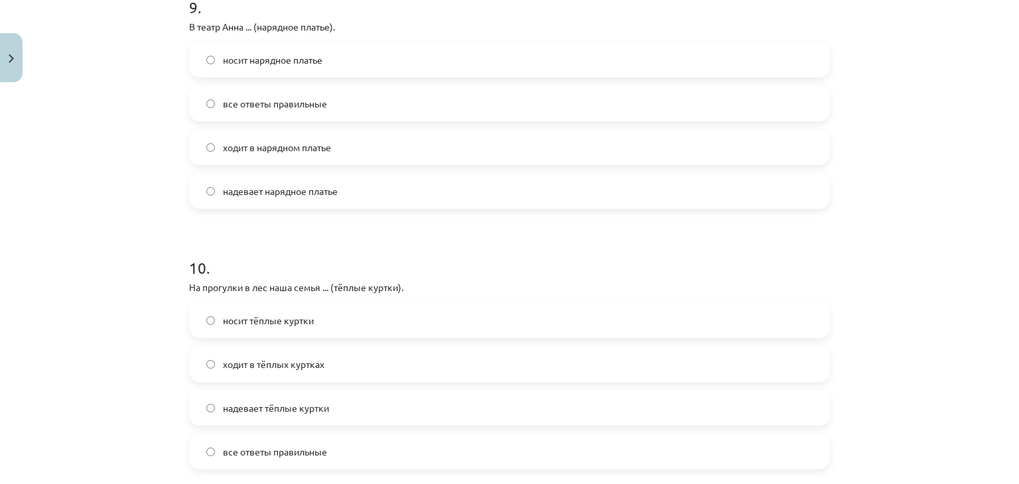
scroll to position [2373, 0]
click at [543, 98] on label "все ответы правильные" at bounding box center [509, 105] width 638 height 33
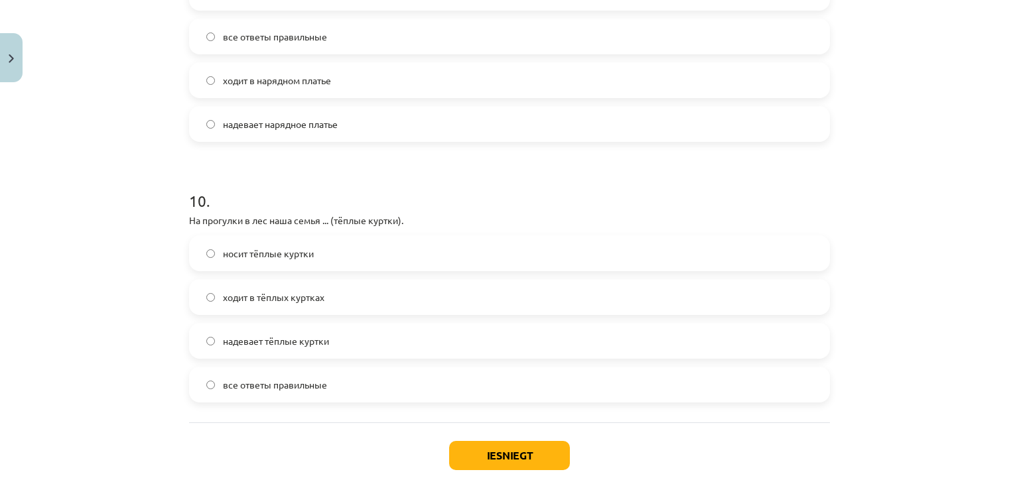
scroll to position [2484, 0]
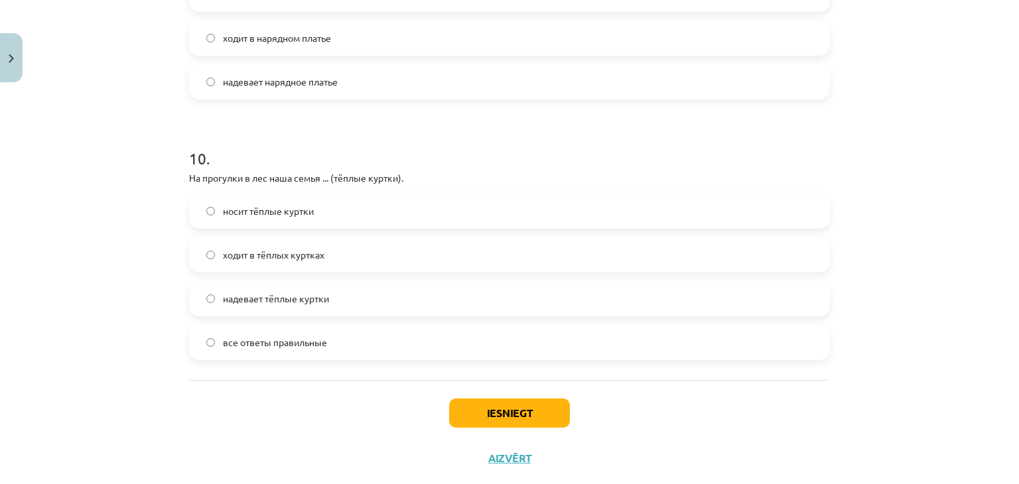
click at [462, 349] on label "все ответы правильные" at bounding box center [509, 342] width 638 height 33
click at [521, 416] on button "Iesniegt" at bounding box center [509, 413] width 121 height 29
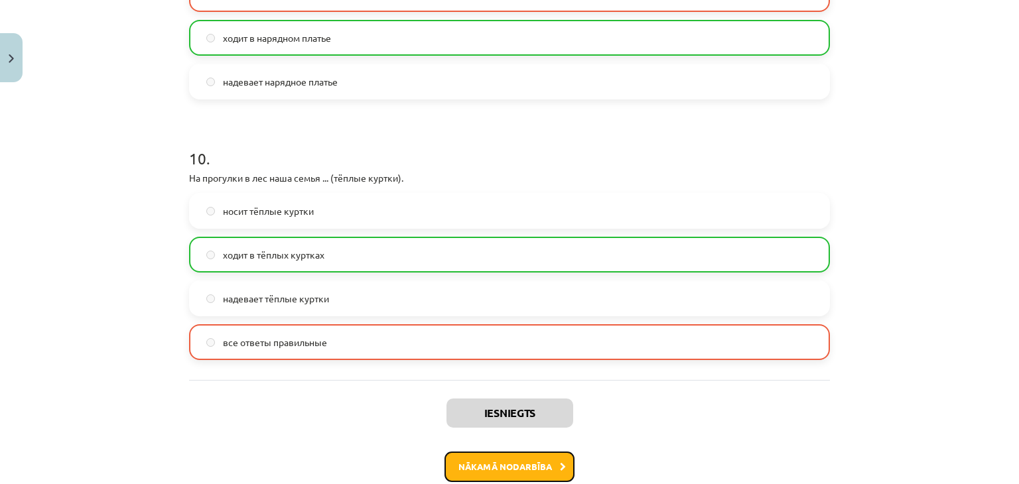
click at [533, 465] on button "Nākamā nodarbība" at bounding box center [509, 467] width 130 height 31
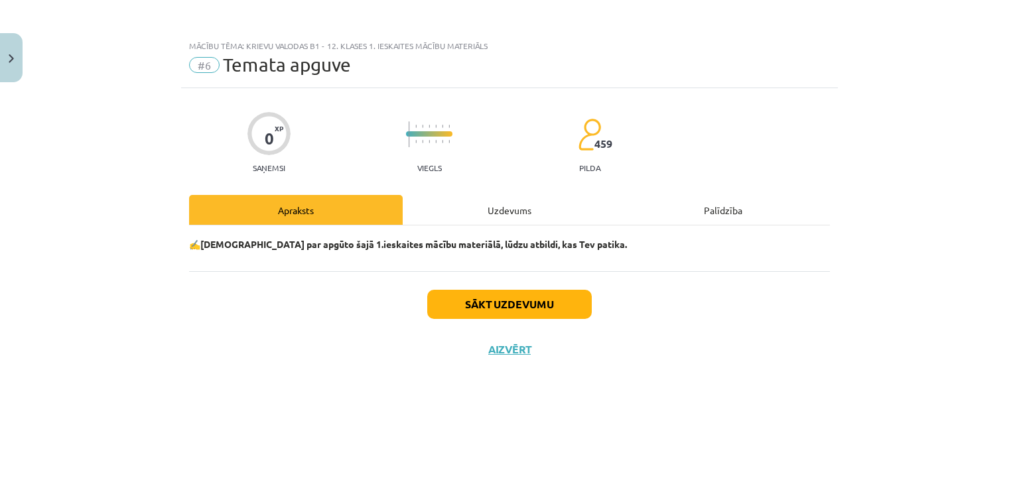
scroll to position [0, 0]
click at [13, 54] on img "Close" at bounding box center [11, 58] width 5 height 9
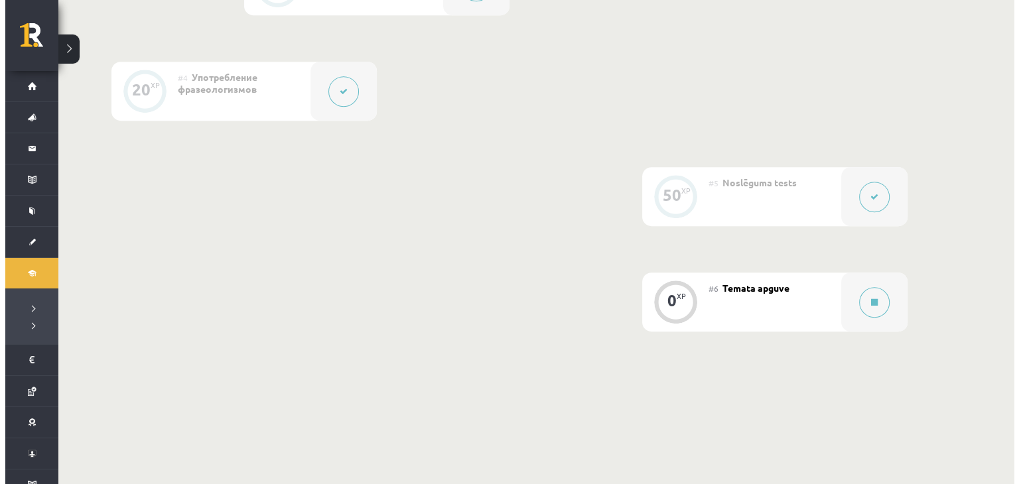
scroll to position [663, 0]
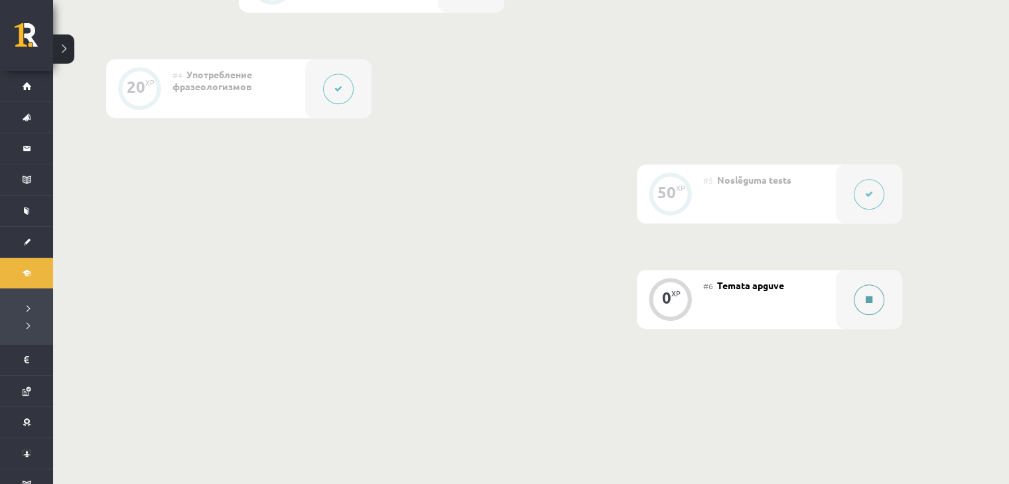
click at [867, 297] on icon at bounding box center [869, 300] width 7 height 8
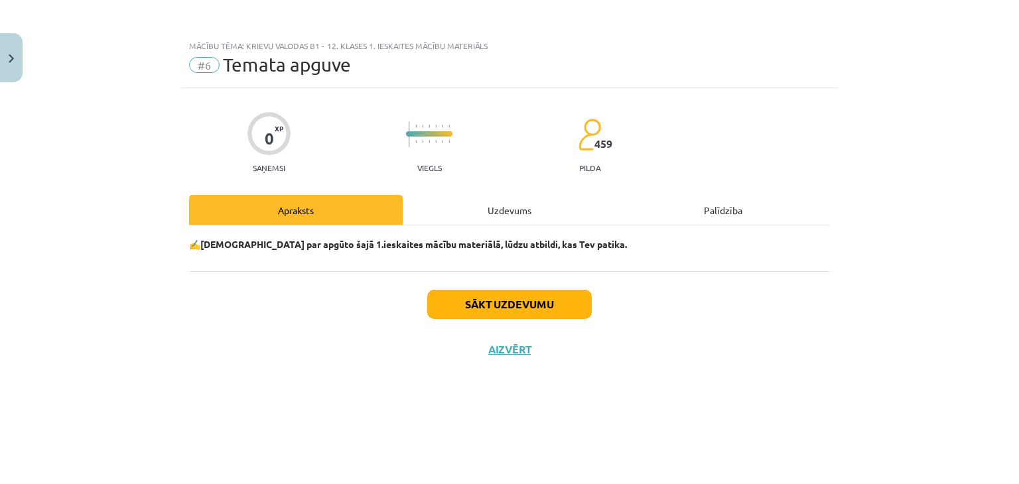
click at [522, 210] on div "Uzdevums" at bounding box center [510, 210] width 214 height 30
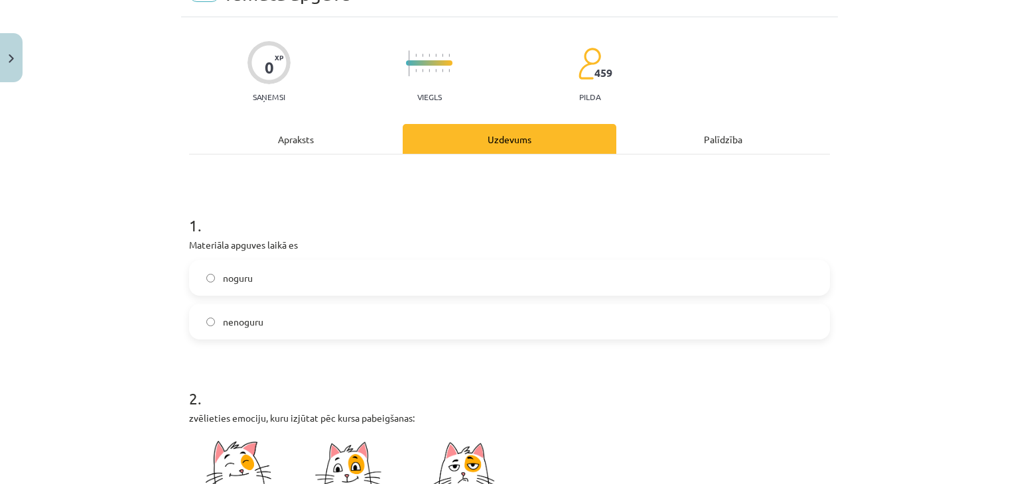
scroll to position [72, 0]
click at [528, 327] on label "nenoguru" at bounding box center [509, 320] width 638 height 33
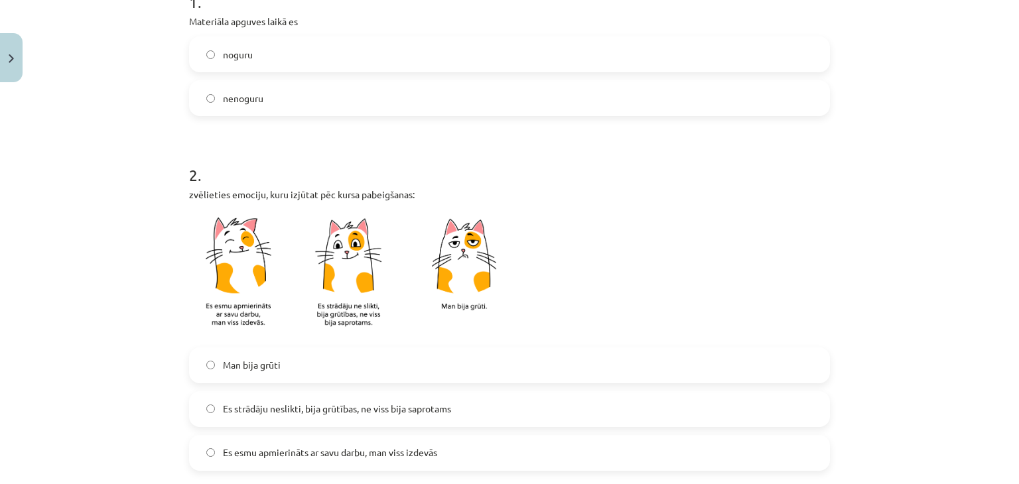
scroll to position [374, 0]
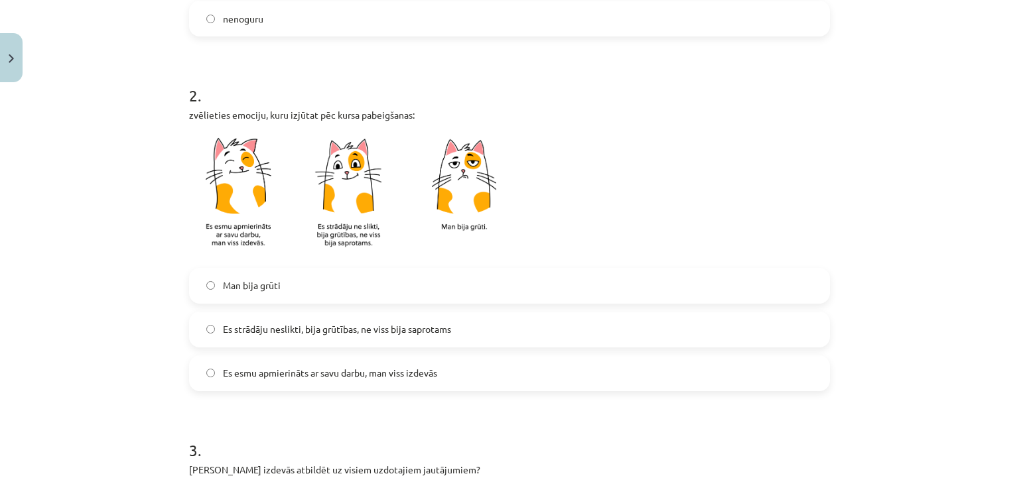
click at [528, 327] on label "Es strādāju neslikti, bija grūtības, ne viss bija saprotams" at bounding box center [509, 329] width 638 height 33
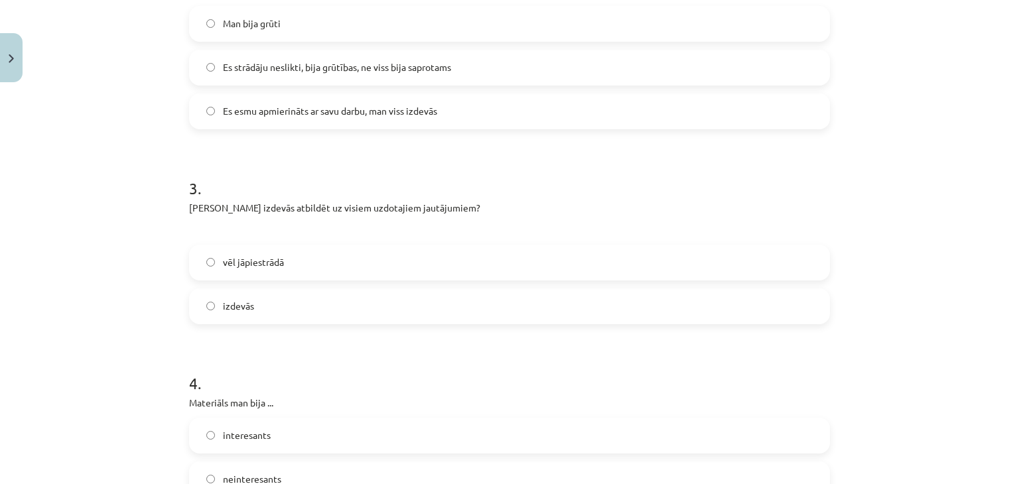
scroll to position [638, 0]
click at [468, 262] on label "vēl jāpiestrādā" at bounding box center [509, 260] width 638 height 33
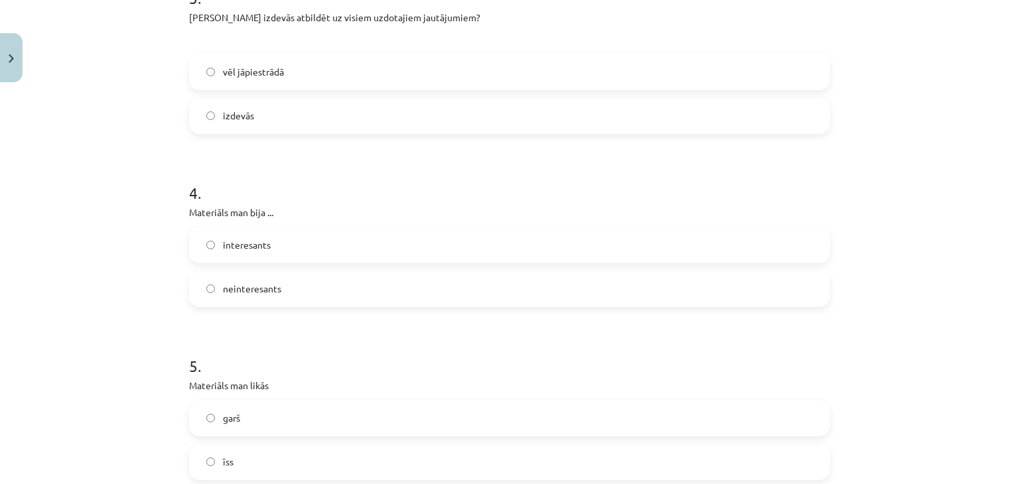
scroll to position [837, 0]
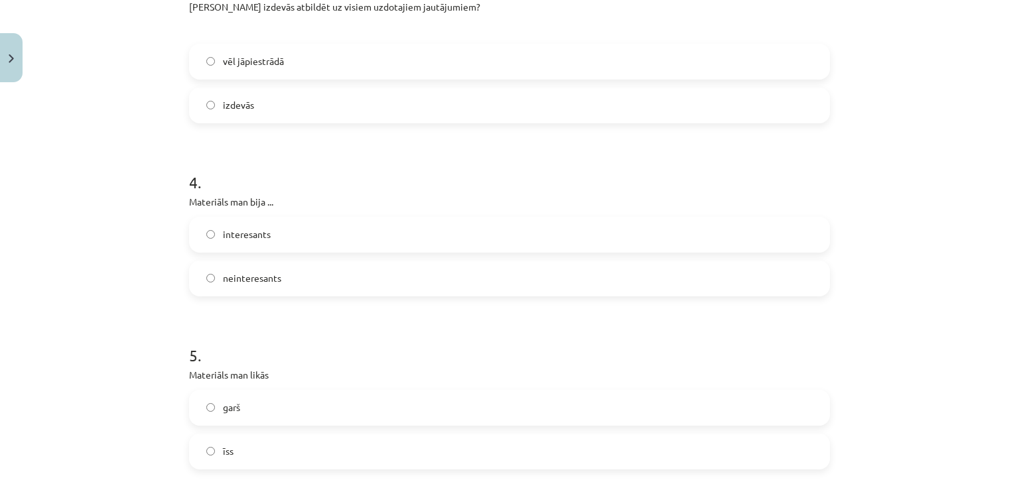
click at [468, 262] on label "neinteresants" at bounding box center [509, 278] width 638 height 33
click at [446, 235] on label "interesants" at bounding box center [509, 234] width 638 height 33
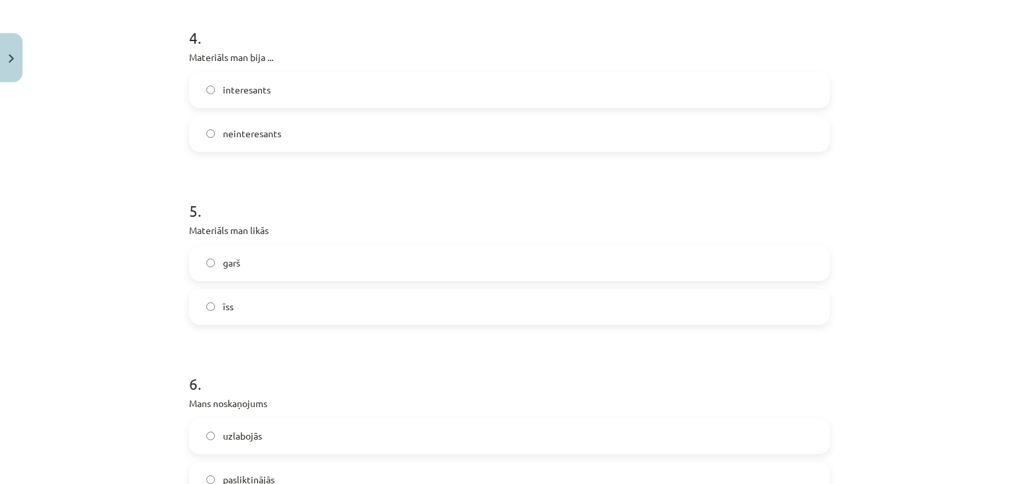
scroll to position [991, 0]
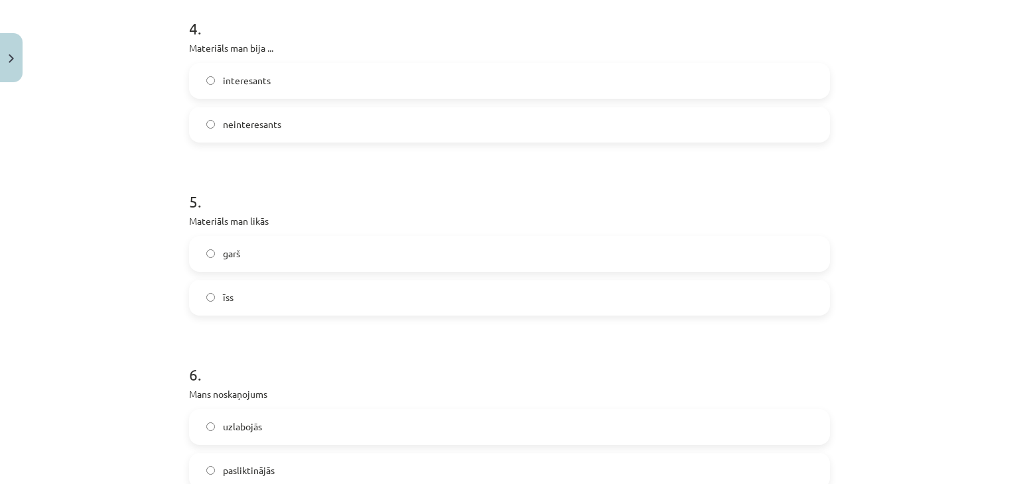
click at [456, 298] on label "īss" at bounding box center [509, 297] width 638 height 33
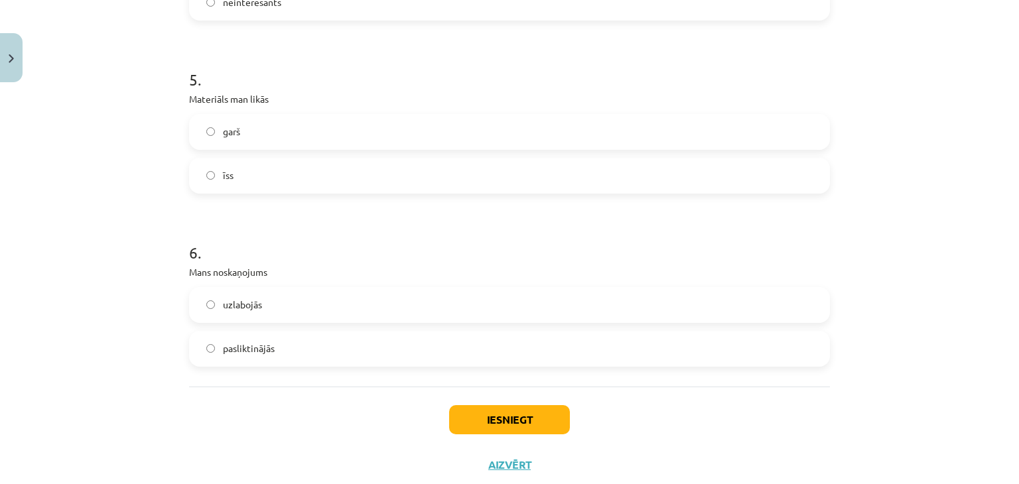
scroll to position [1114, 0]
click at [451, 316] on label "uzlabojās" at bounding box center [509, 303] width 638 height 33
click at [506, 412] on button "Iesniegt" at bounding box center [509, 418] width 121 height 29
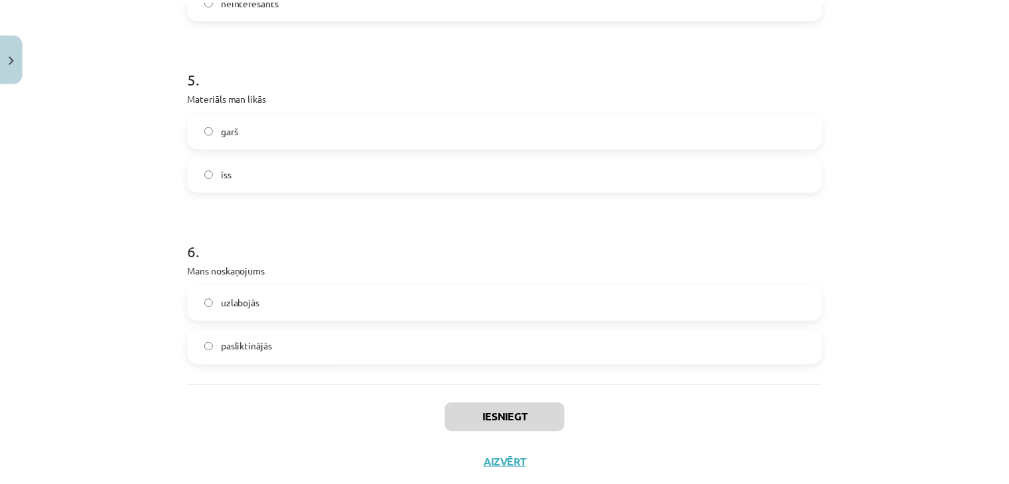
scroll to position [663, 0]
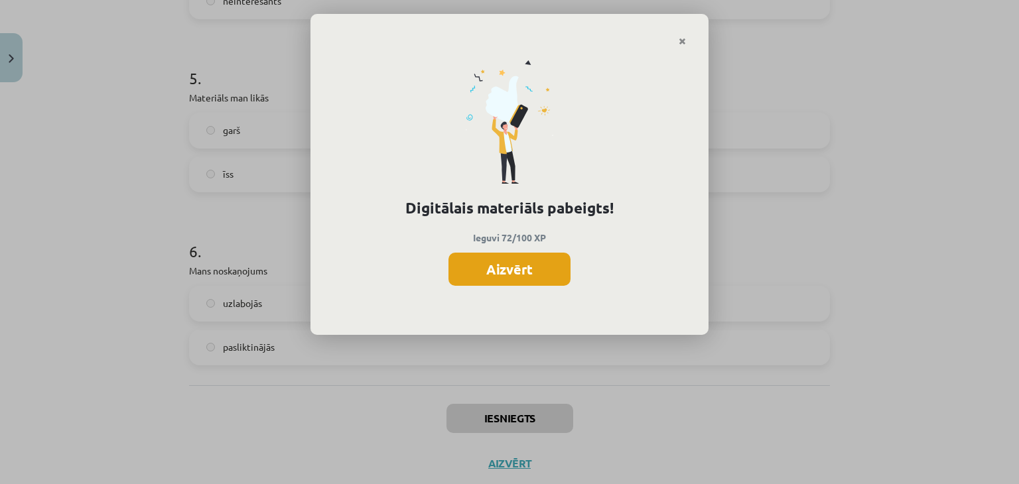
click at [504, 255] on button "Aizvērt" at bounding box center [509, 269] width 122 height 33
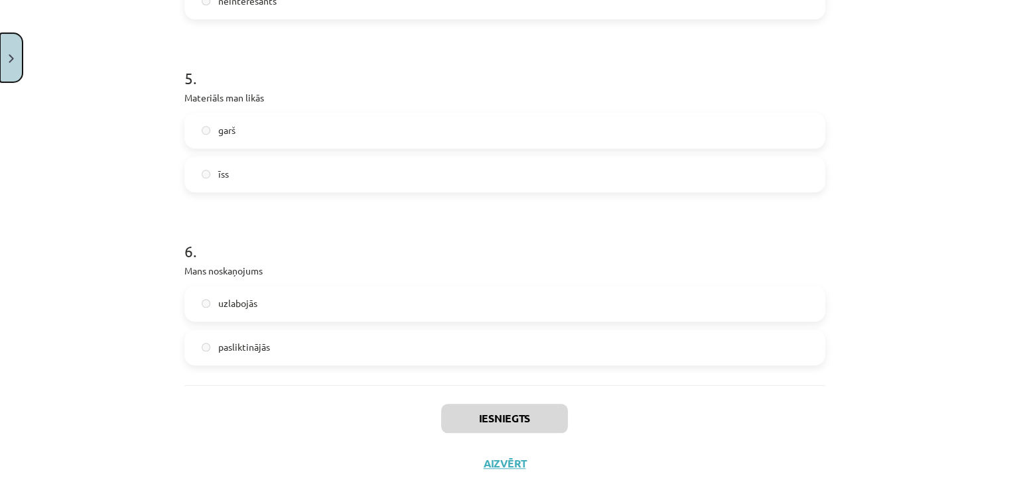
click at [5, 64] on button "Close" at bounding box center [11, 57] width 23 height 49
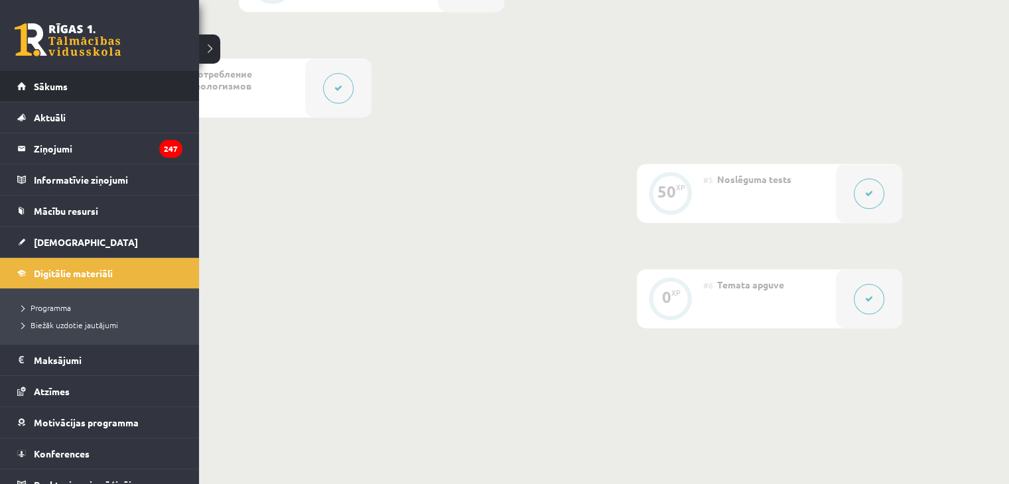
click at [13, 80] on li "Sākums" at bounding box center [99, 86] width 199 height 31
click at [29, 86] on link "Sākums" at bounding box center [99, 86] width 165 height 31
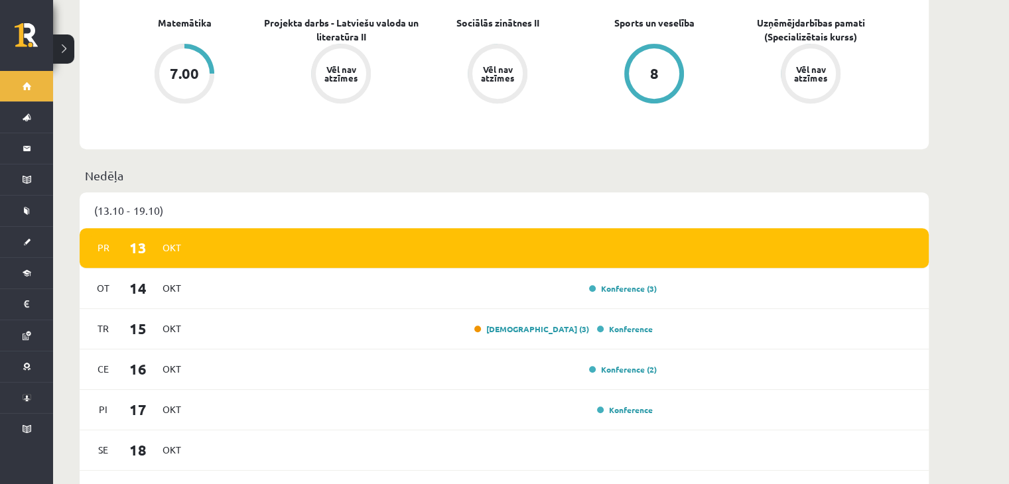
scroll to position [589, 0]
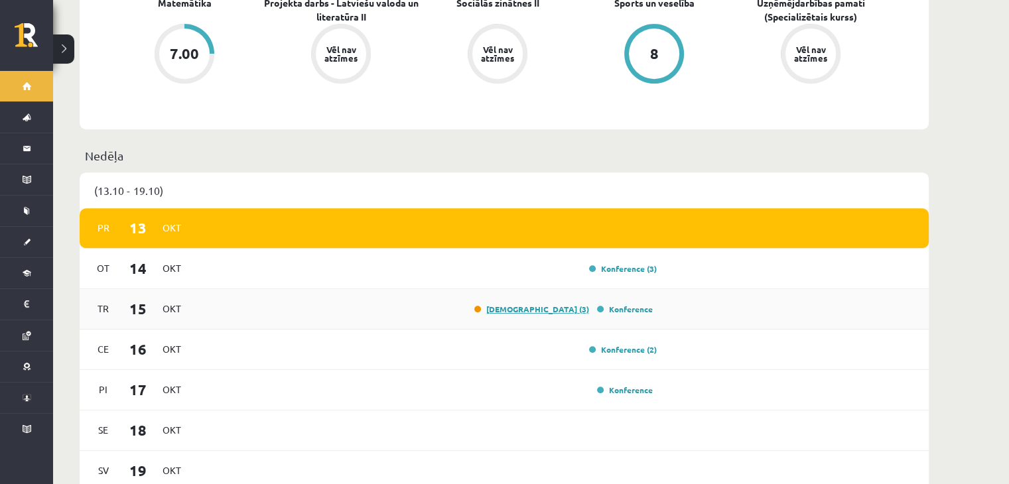
click at [566, 304] on link "Ieskaite (3)" at bounding box center [531, 309] width 115 height 11
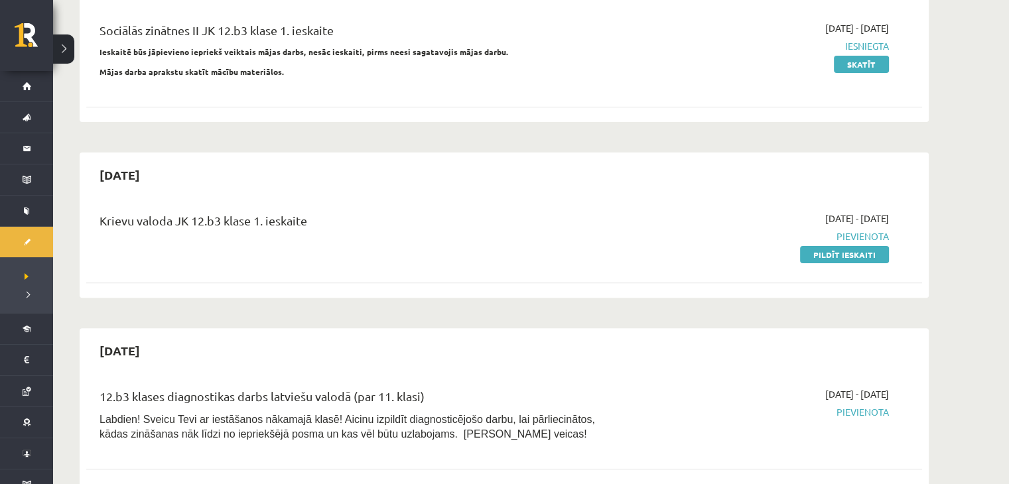
scroll to position [355, 0]
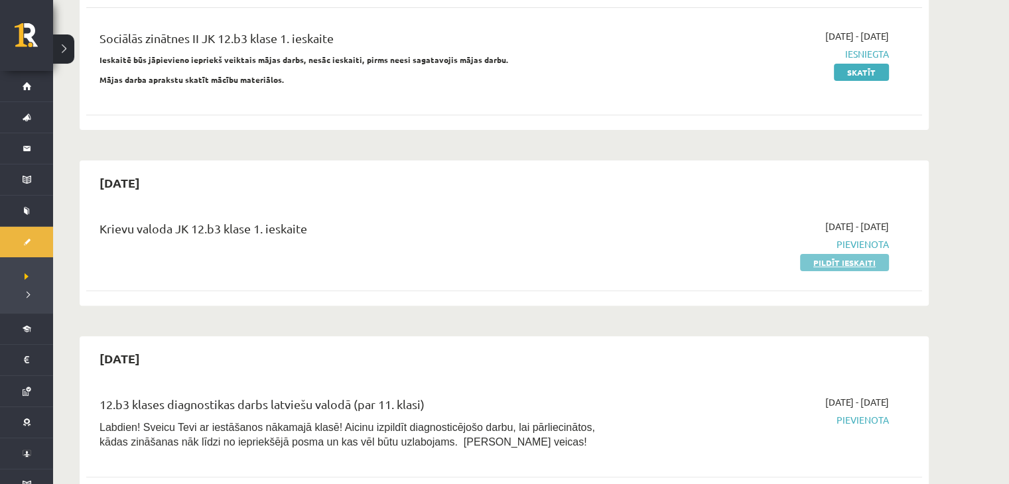
click at [858, 263] on link "Pildīt ieskaiti" at bounding box center [844, 262] width 89 height 17
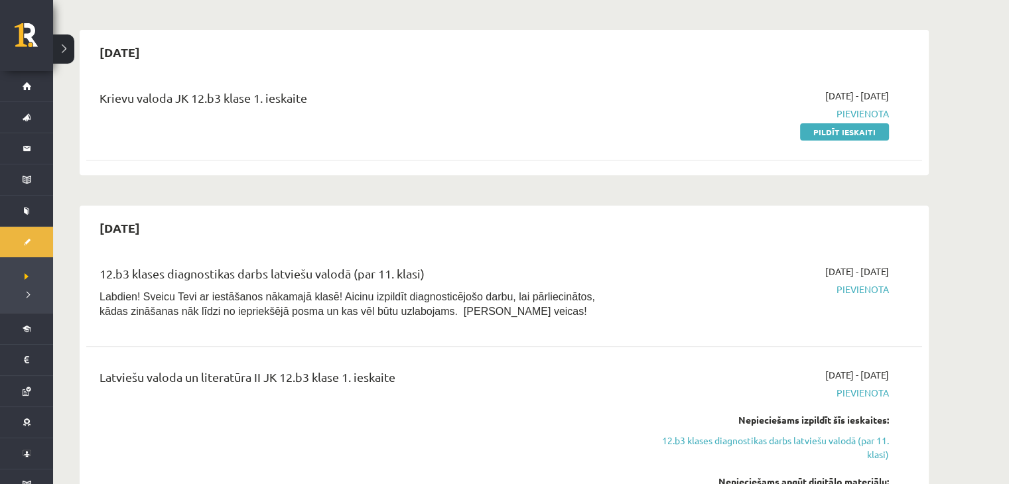
scroll to position [485, 0]
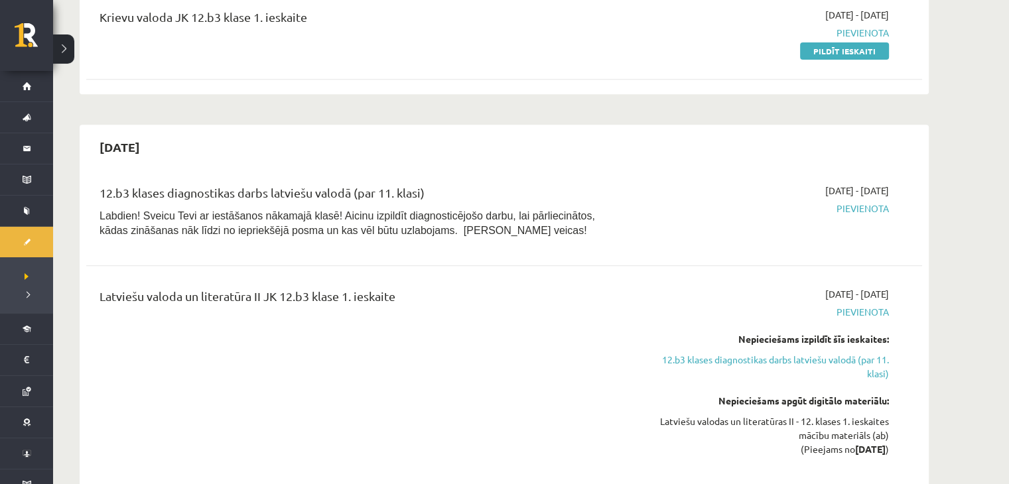
click at [775, 356] on link "12.b3 klases diagnostikas darbs latviešu valodā (par 11. klasi)" at bounding box center [764, 367] width 250 height 28
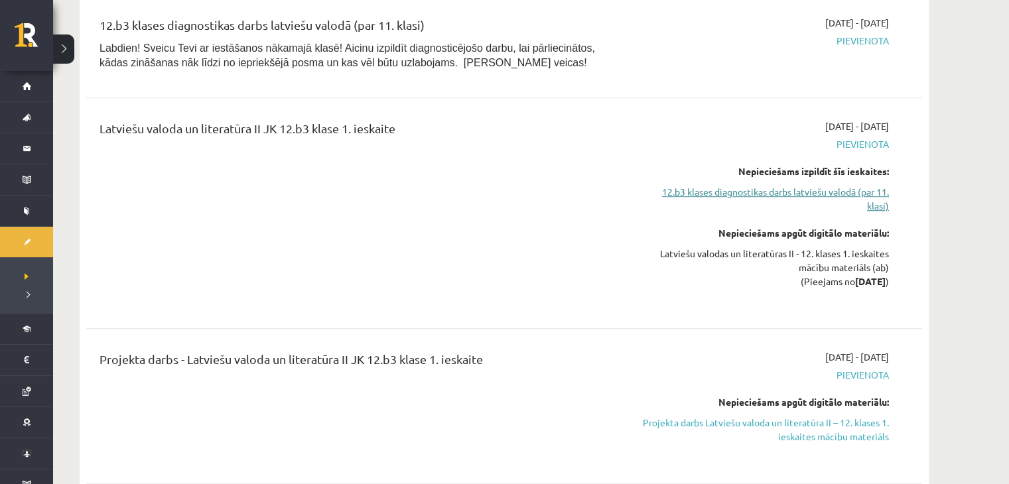
click at [677, 190] on link "12.b3 klases diagnostikas darbs latviešu valodā (par 11. klasi)" at bounding box center [764, 199] width 250 height 28
click at [852, 189] on link "12.b3 klases diagnostikas darbs latviešu valodā (par 11. klasi)" at bounding box center [764, 199] width 250 height 28
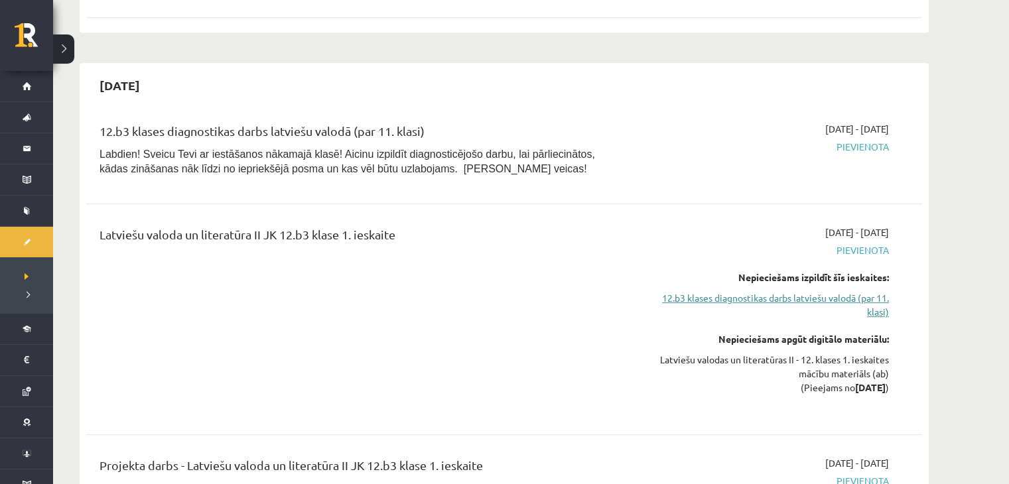
scroll to position [630, 0]
click at [816, 299] on link "12.b3 klases diagnostikas darbs latviešu valodā (par 11. klasi)" at bounding box center [764, 304] width 250 height 28
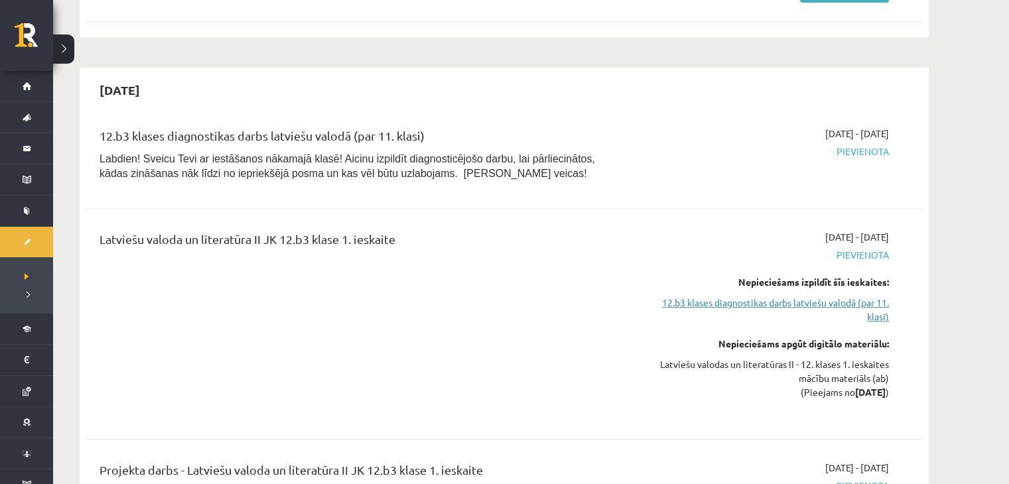
scroll to position [626, 0]
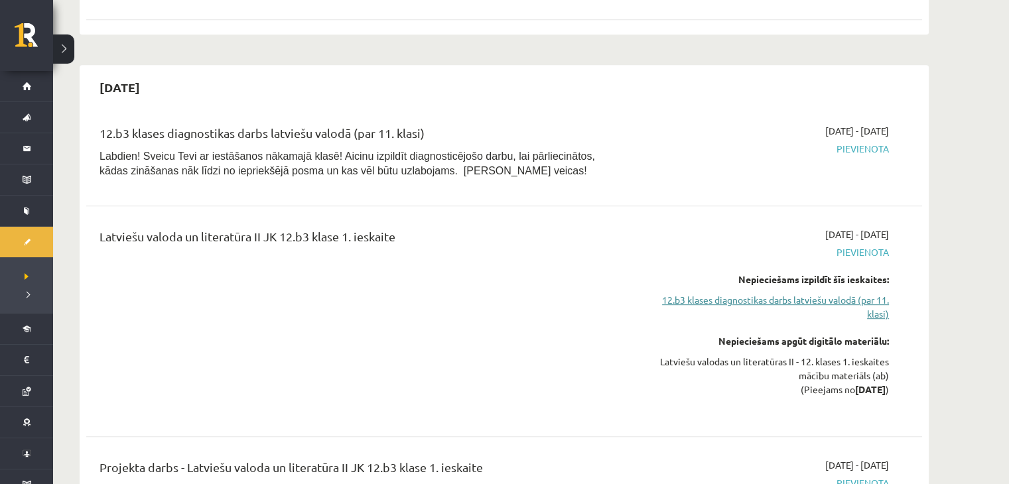
click at [816, 299] on link "12.b3 klases diagnostikas darbs latviešu valodā (par 11. klasi)" at bounding box center [764, 307] width 250 height 28
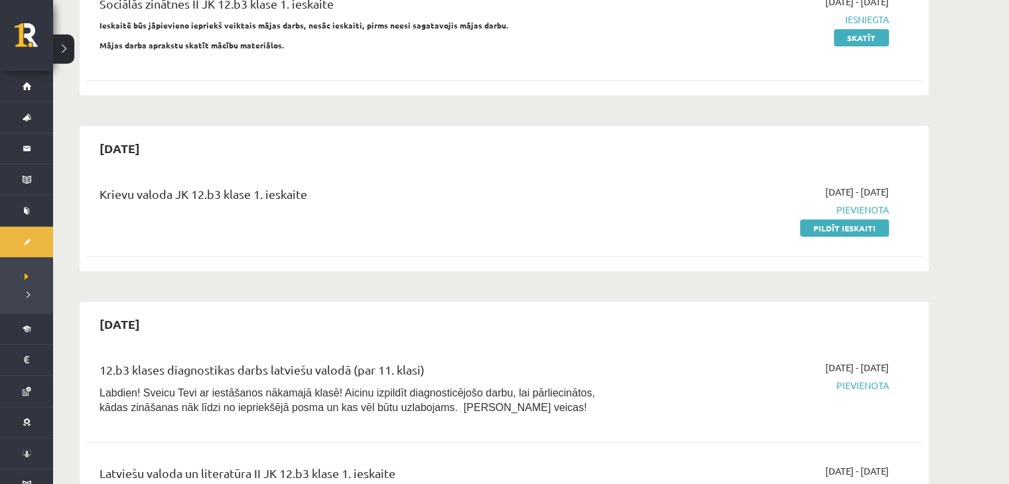
scroll to position [391, 0]
